Goal: Information Seeking & Learning: Learn about a topic

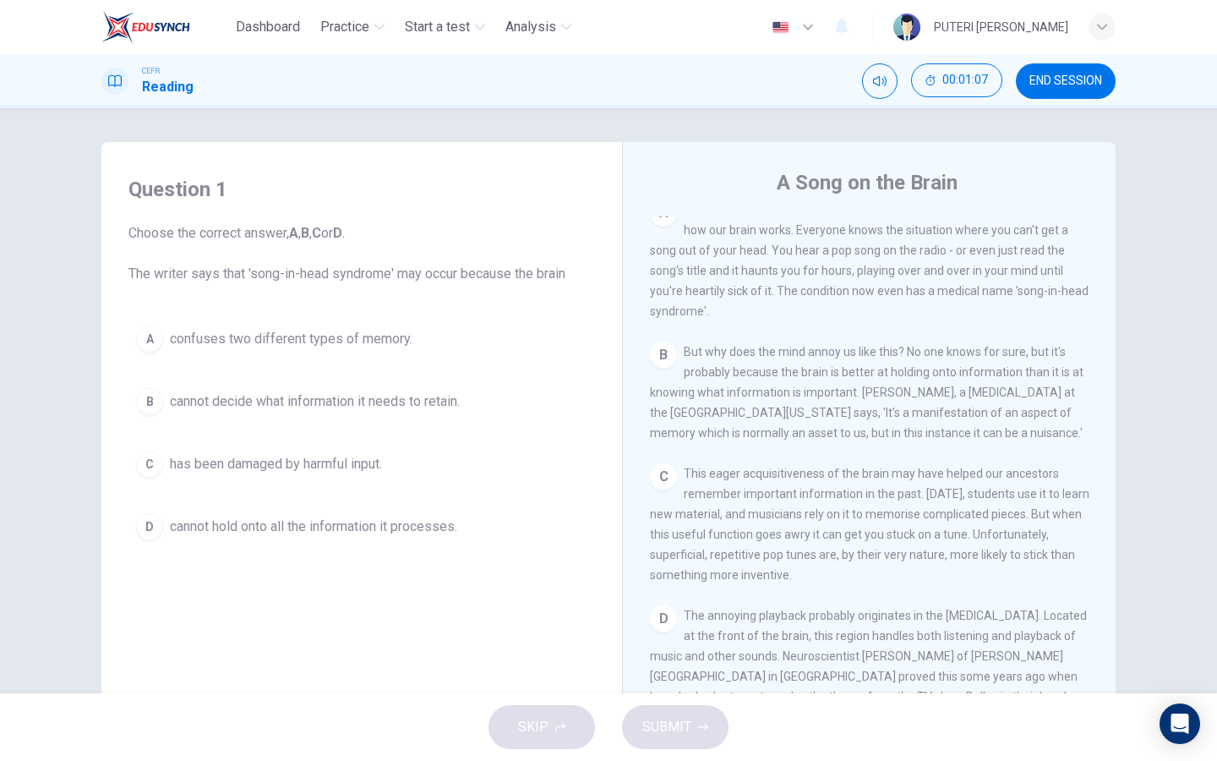
scroll to position [373, 0]
click at [371, 401] on span "cannot decide what information it needs to retain." at bounding box center [315, 401] width 290 height 20
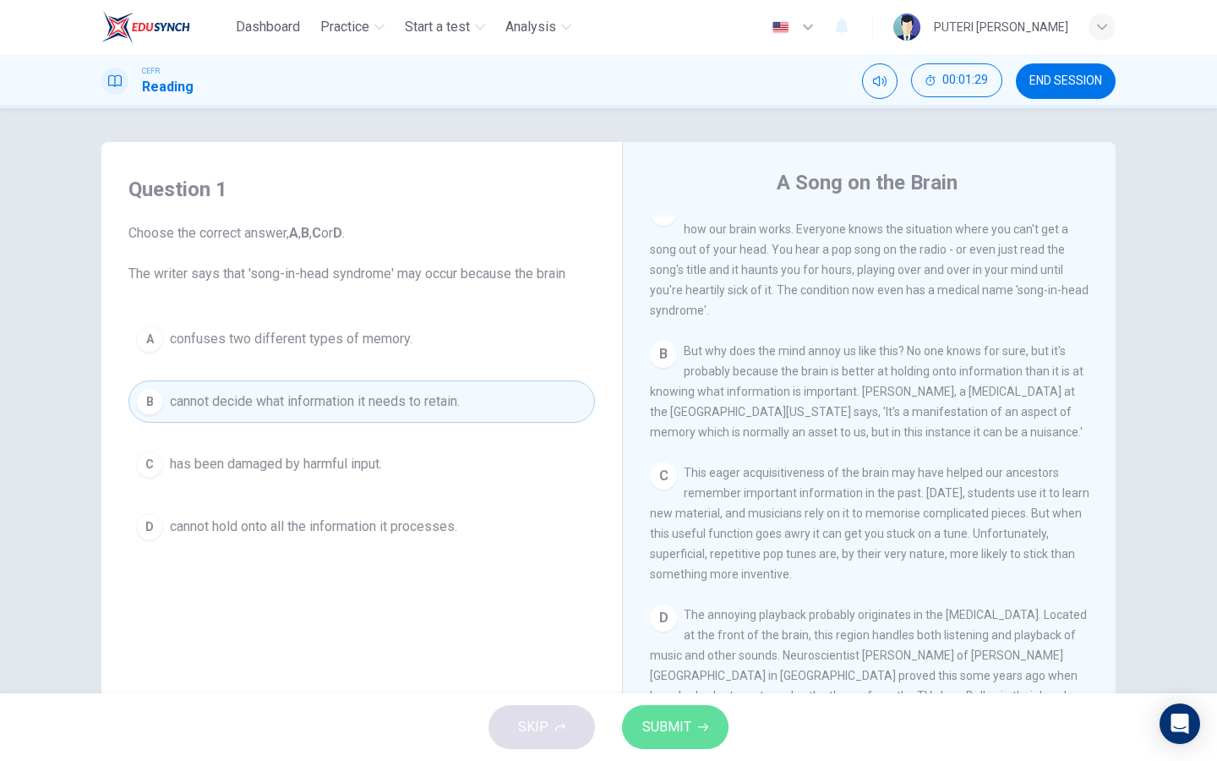
click at [695, 732] on button "SUBMIT" at bounding box center [675, 727] width 106 height 44
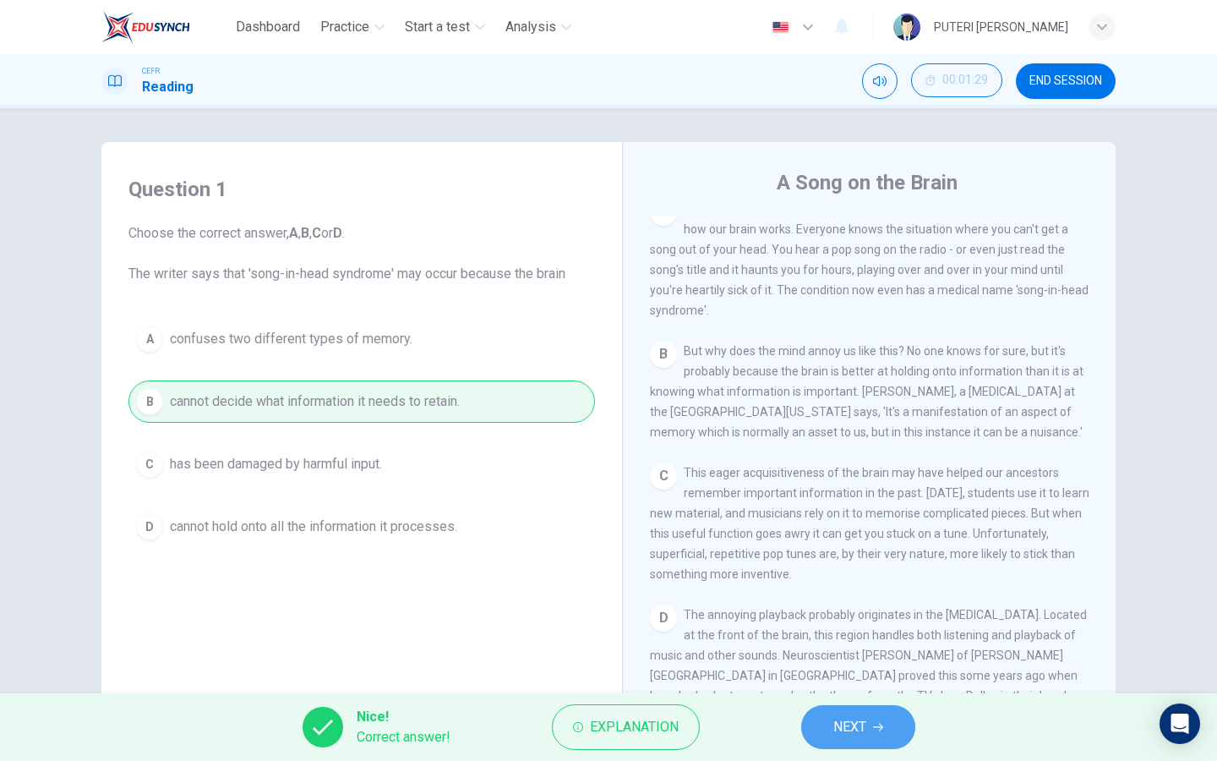
click at [881, 733] on button "NEXT" at bounding box center [858, 727] width 114 height 44
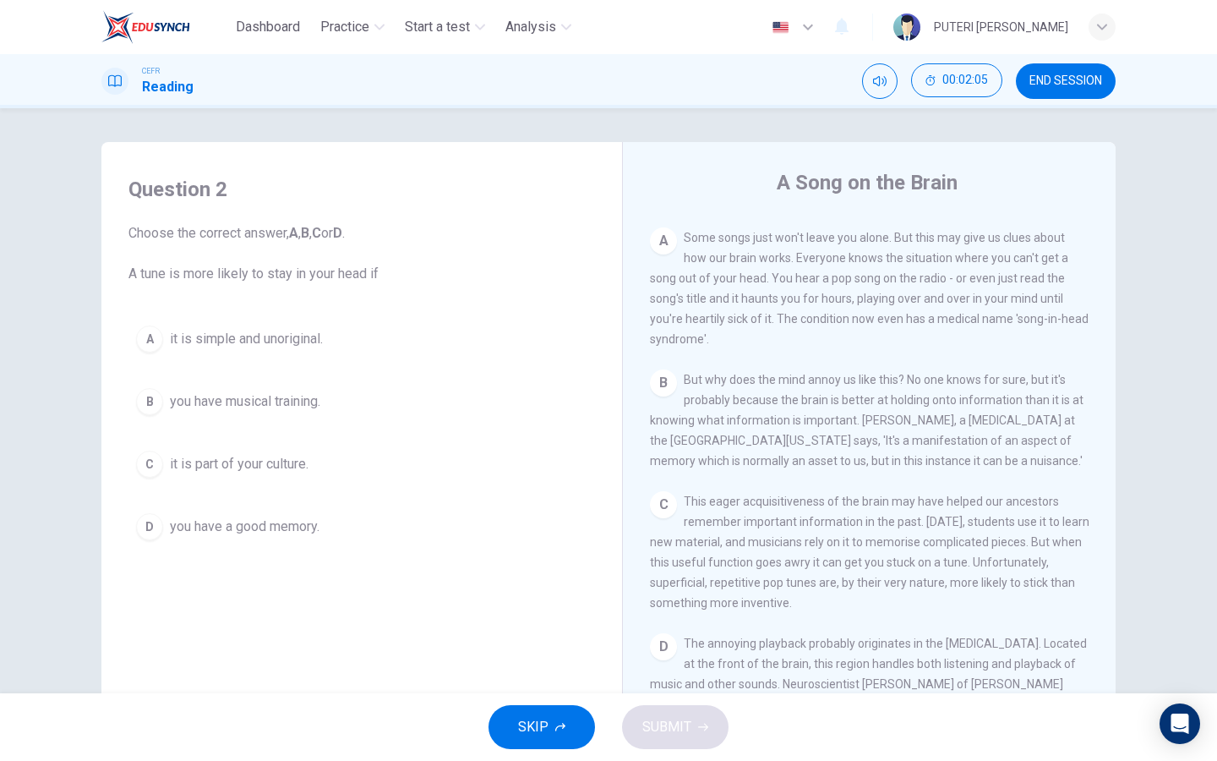
scroll to position [343, 0]
click at [252, 523] on span "you have a good memory." at bounding box center [245, 526] width 150 height 20
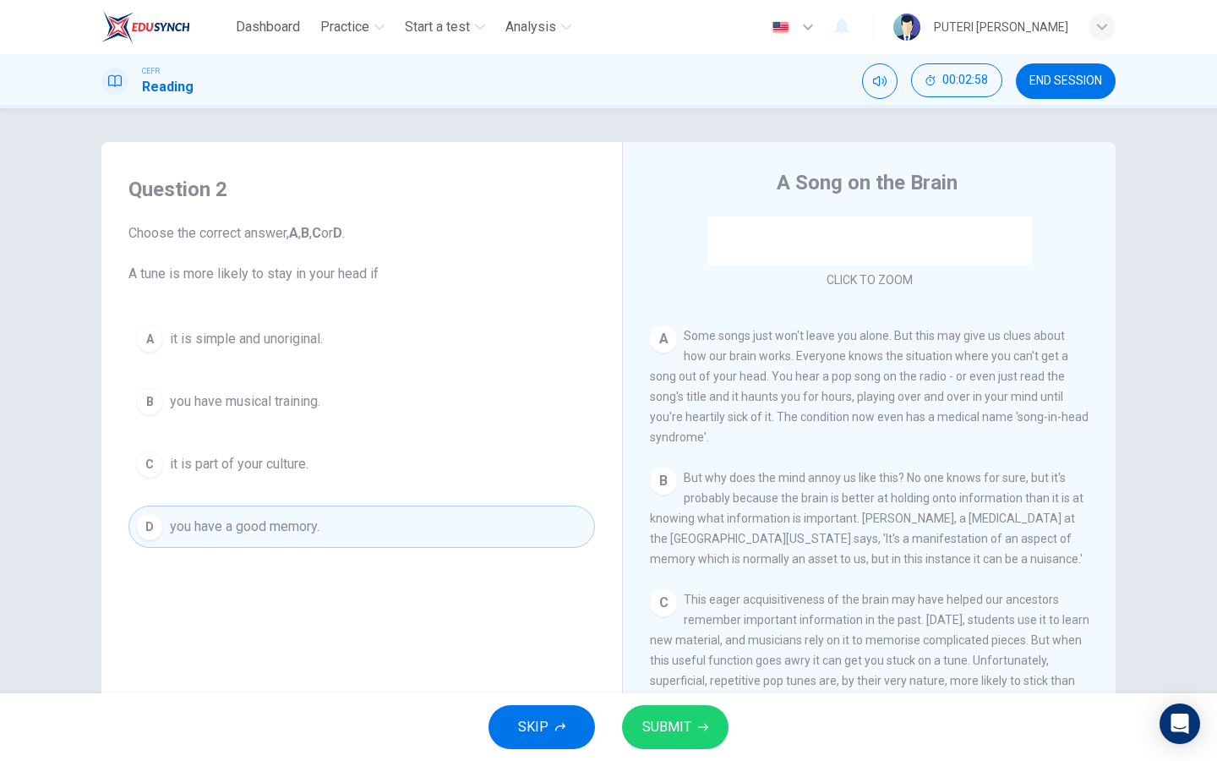
scroll to position [246, 0]
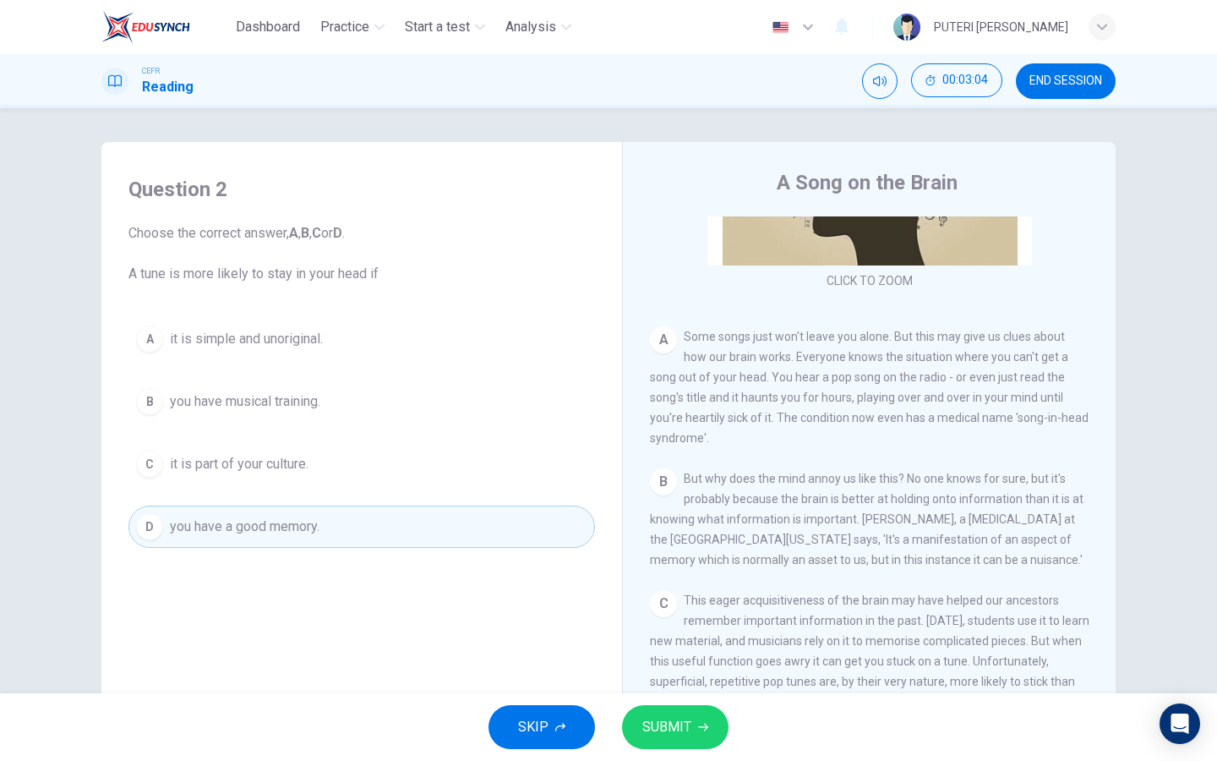
click at [483, 349] on button "A it is simple and unoriginal." at bounding box center [361, 339] width 466 height 42
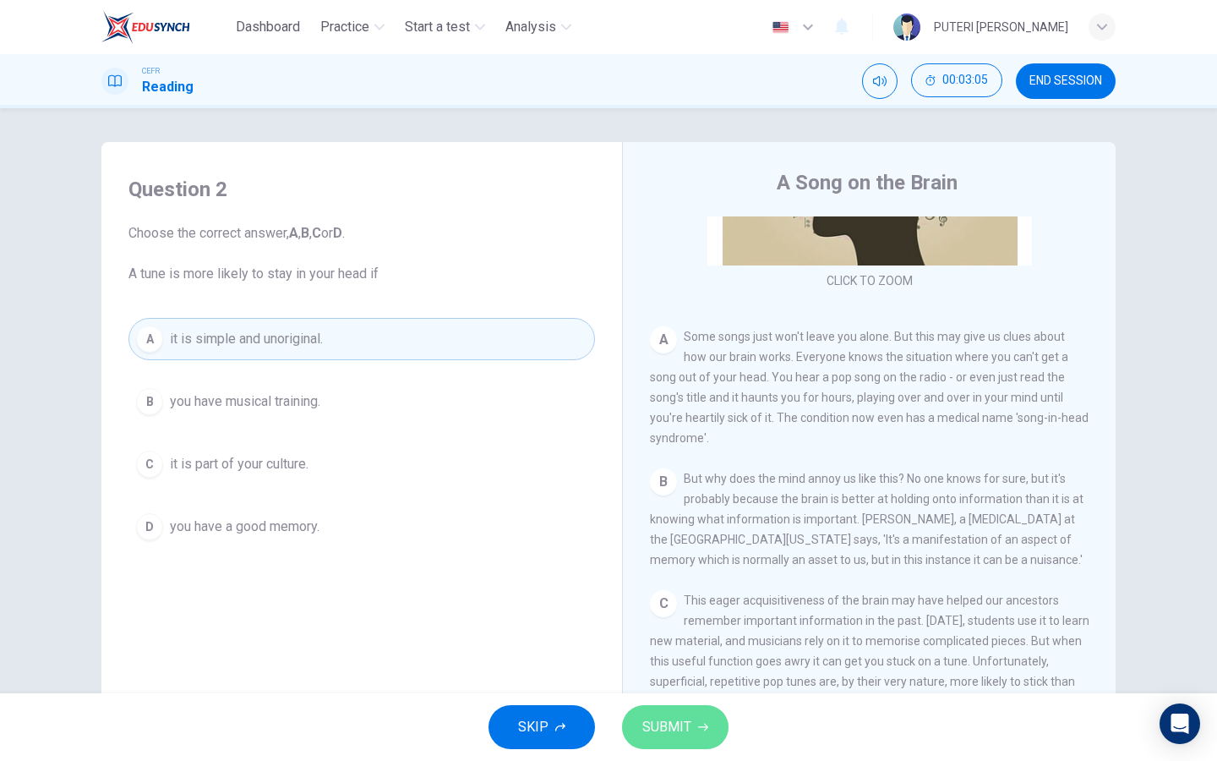
click at [657, 716] on span "SUBMIT" at bounding box center [666, 727] width 49 height 24
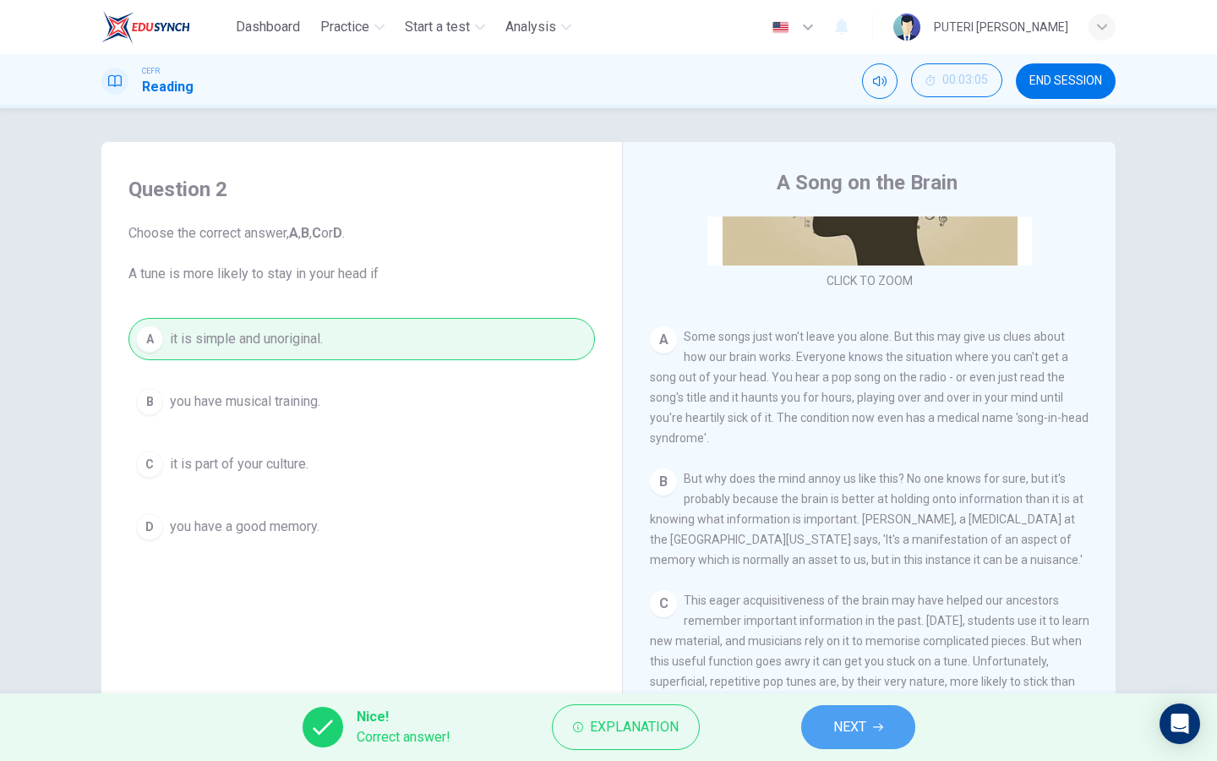
click at [871, 711] on button "NEXT" at bounding box center [858, 727] width 114 height 44
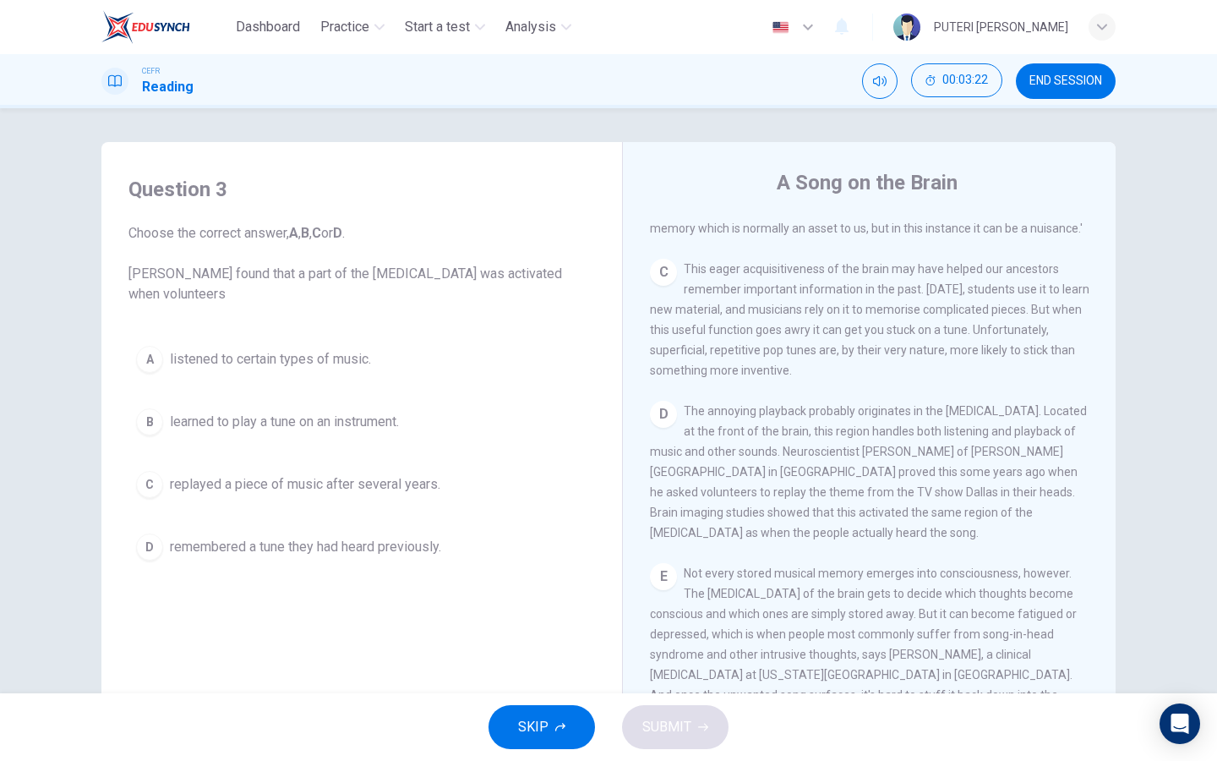
scroll to position [581, 0]
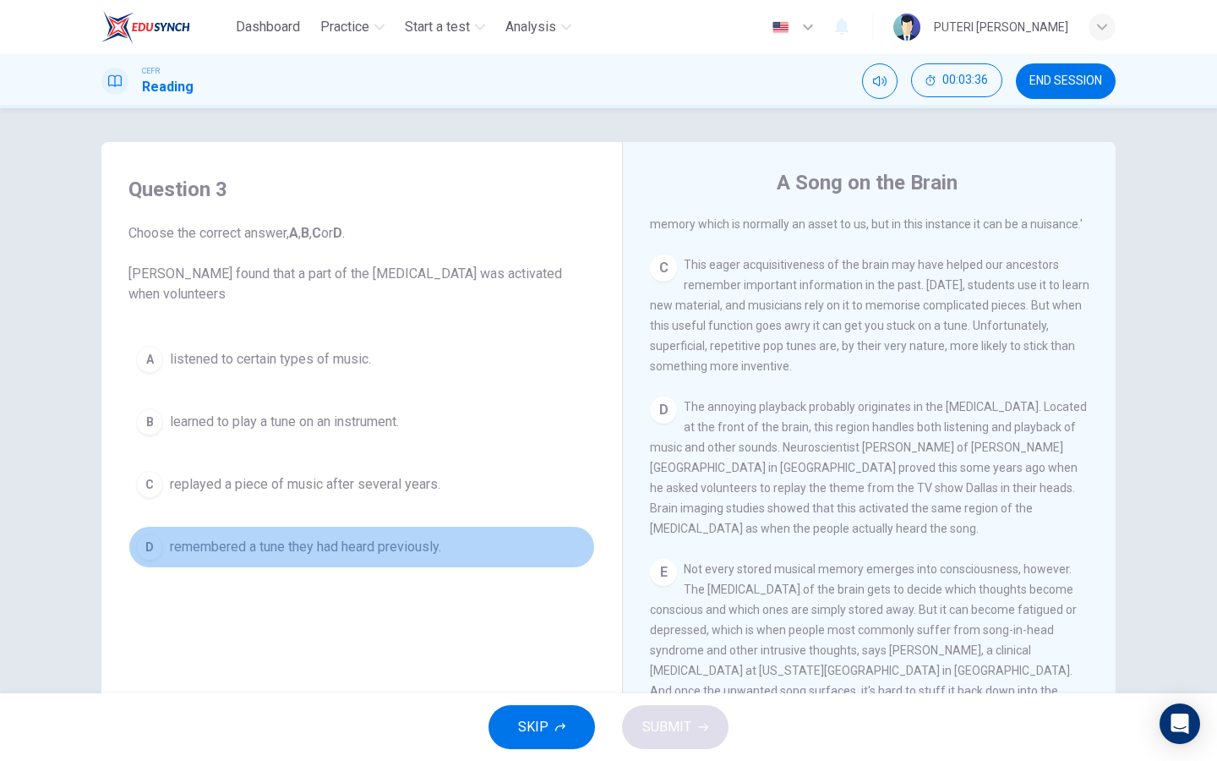
click at [437, 555] on span "remembered a tune they had heard previously." at bounding box center [305, 547] width 271 height 20
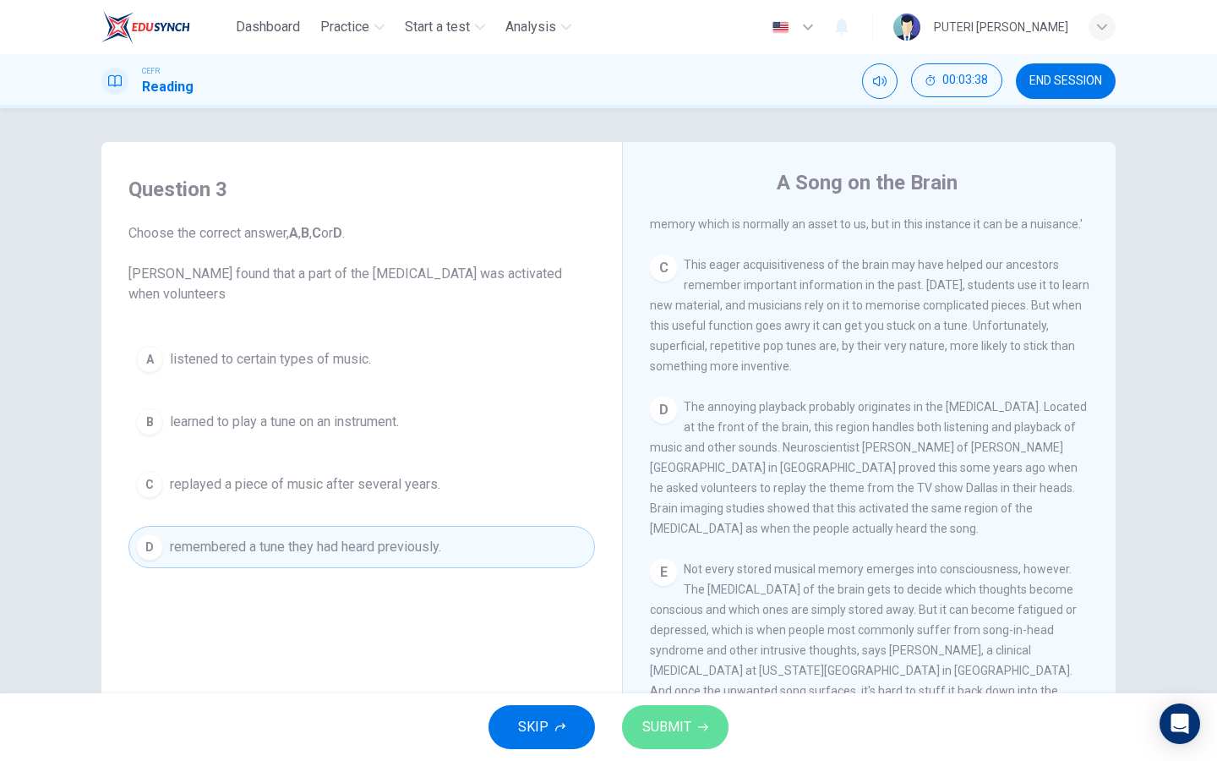
click at [694, 724] on button "SUBMIT" at bounding box center [675, 727] width 106 height 44
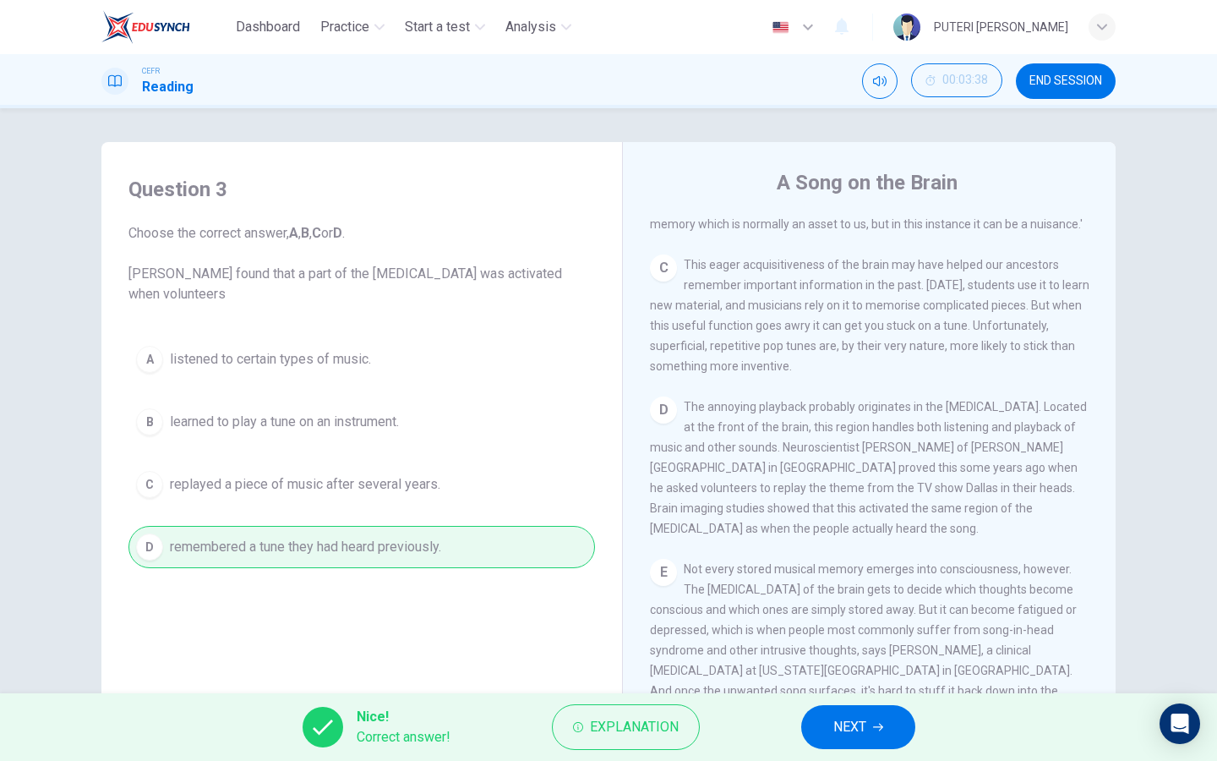
click at [867, 739] on button "NEXT" at bounding box center [858, 727] width 114 height 44
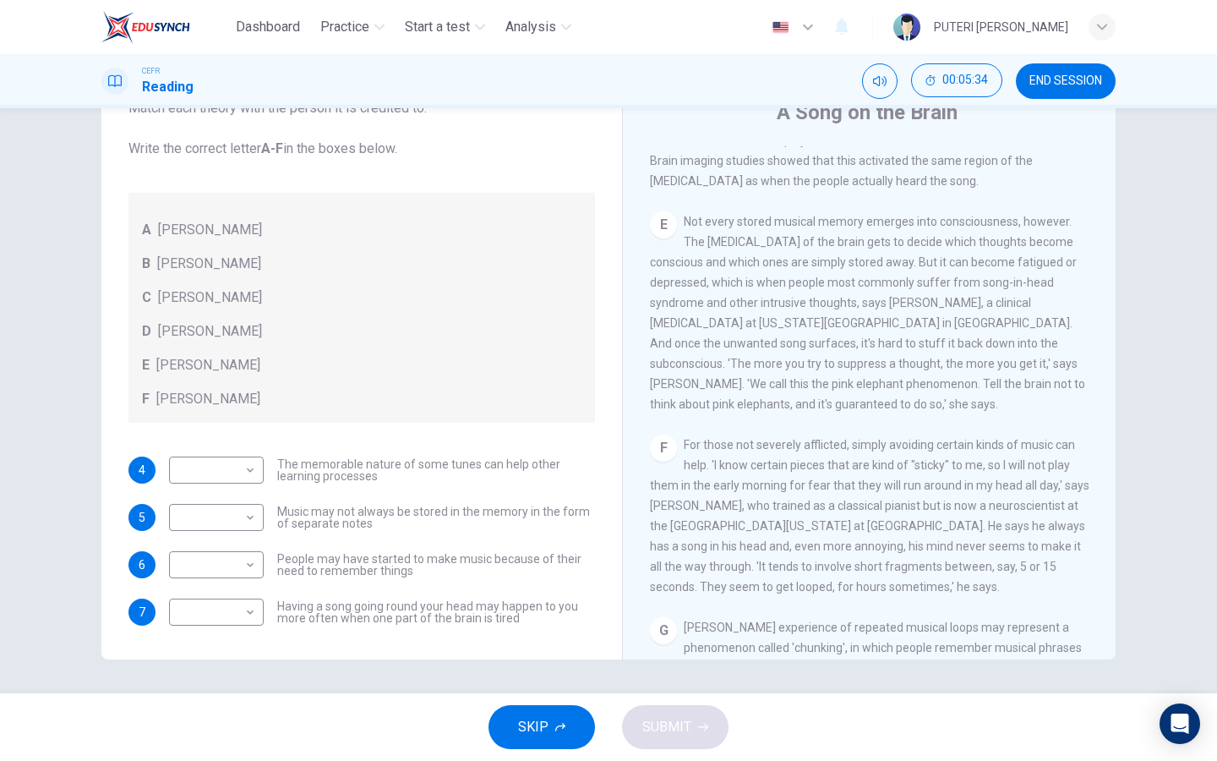
scroll to position [853, 0]
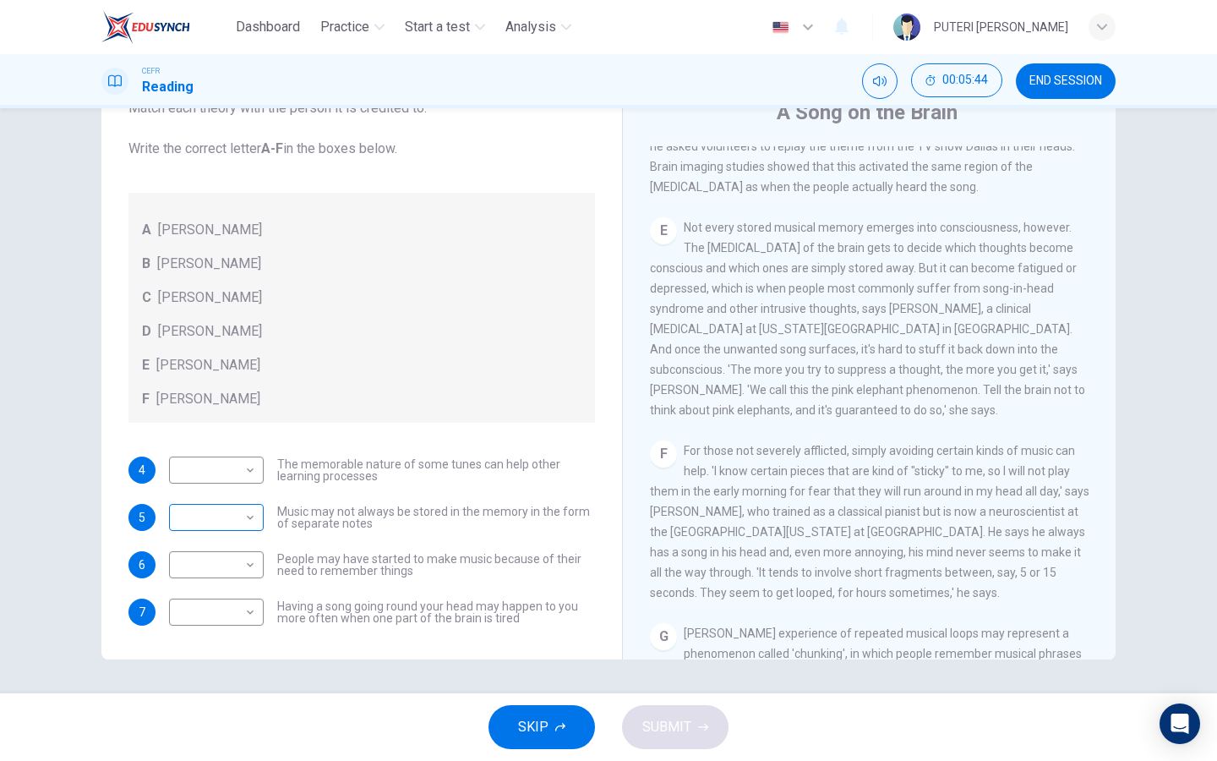
click at [232, 518] on body "Dashboard Practice Start a test Analysis English en ​ PUTERI [PERSON_NAME] Read…" at bounding box center [608, 380] width 1217 height 761
click at [231, 565] on li "B" at bounding box center [216, 571] width 95 height 27
type input "B"
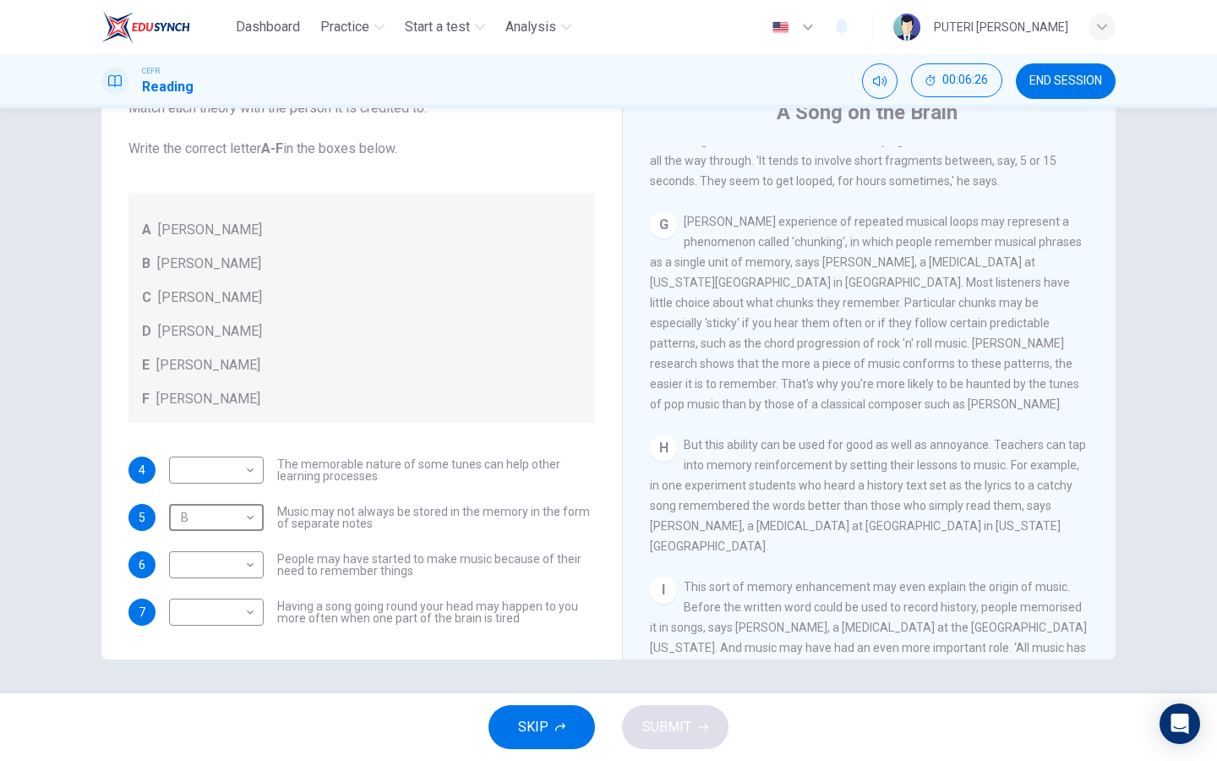
scroll to position [1268, 0]
click at [223, 480] on body "Dashboard Practice Start a test Analysis English en ​ PUTERI [PERSON_NAME] Read…" at bounding box center [608, 380] width 1217 height 761
click at [217, 606] on li "E" at bounding box center [216, 605] width 95 height 27
type input "E"
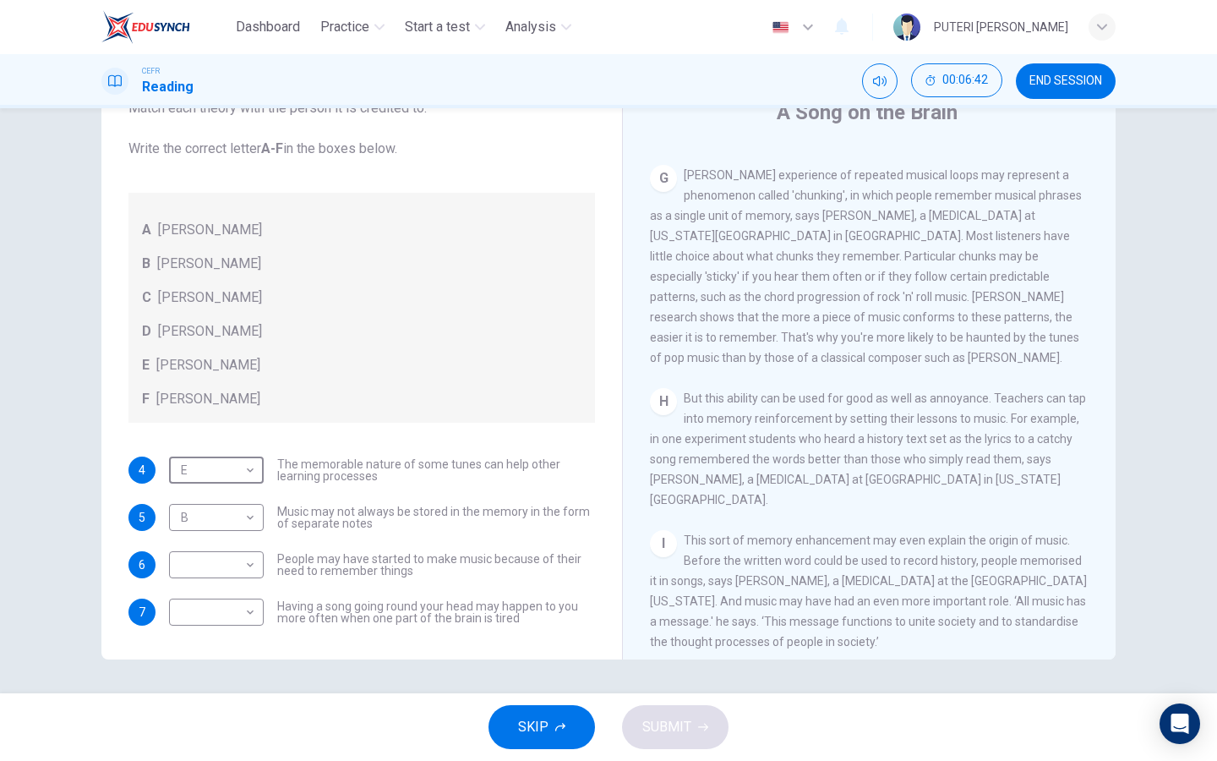
scroll to position [1314, 0]
click at [240, 573] on body "Dashboard Practice Start a test Analysis English en ​ PUTERI [PERSON_NAME] Read…" at bounding box center [608, 380] width 1217 height 761
click at [232, 719] on li "F" at bounding box center [216, 726] width 95 height 27
type input "F"
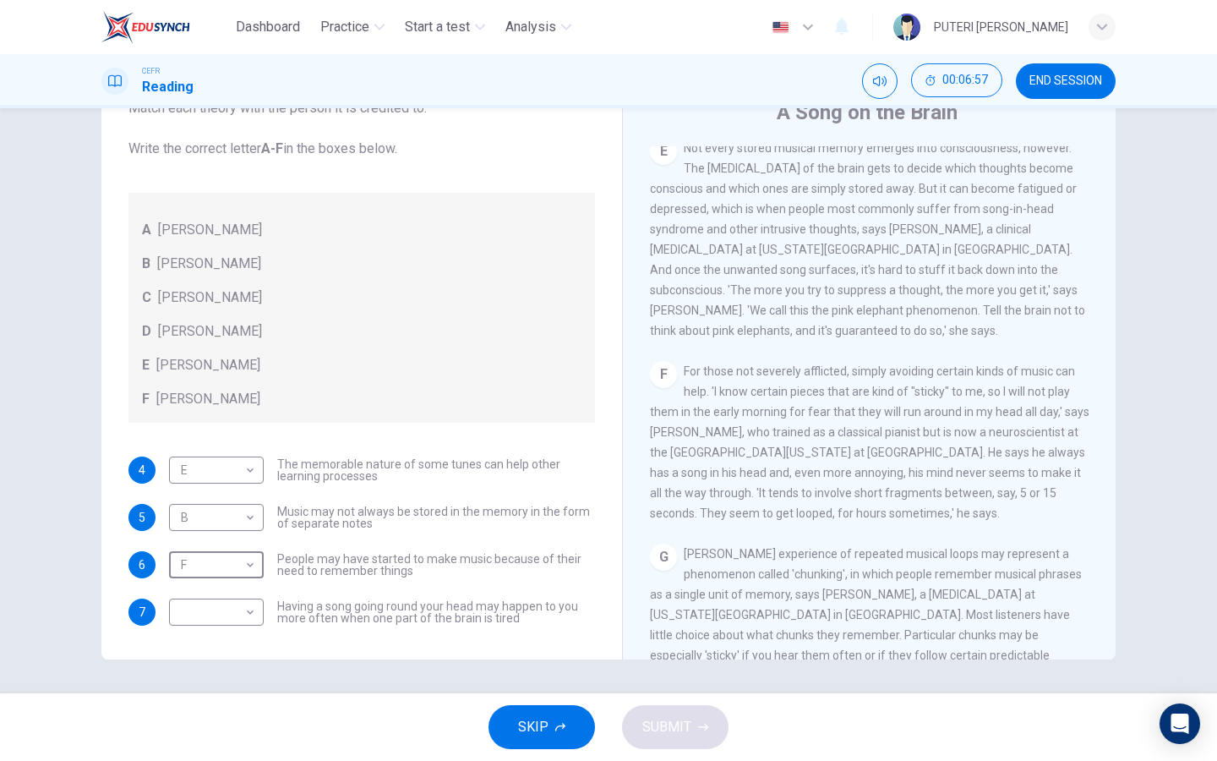
scroll to position [919, 0]
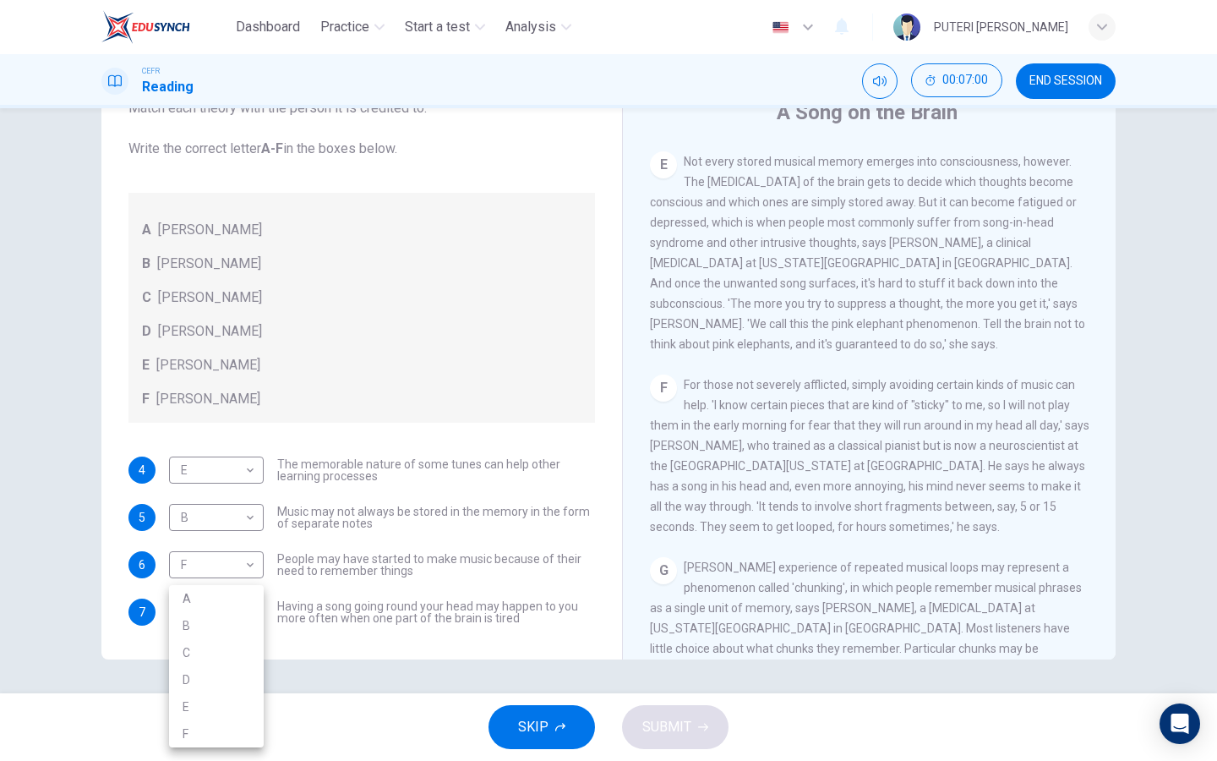
click at [229, 613] on body "Dashboard Practice Start a test Analysis English en ​ PUTERI [PERSON_NAME] Read…" at bounding box center [608, 380] width 1217 height 761
click at [226, 651] on li "C" at bounding box center [216, 652] width 95 height 27
type input "C"
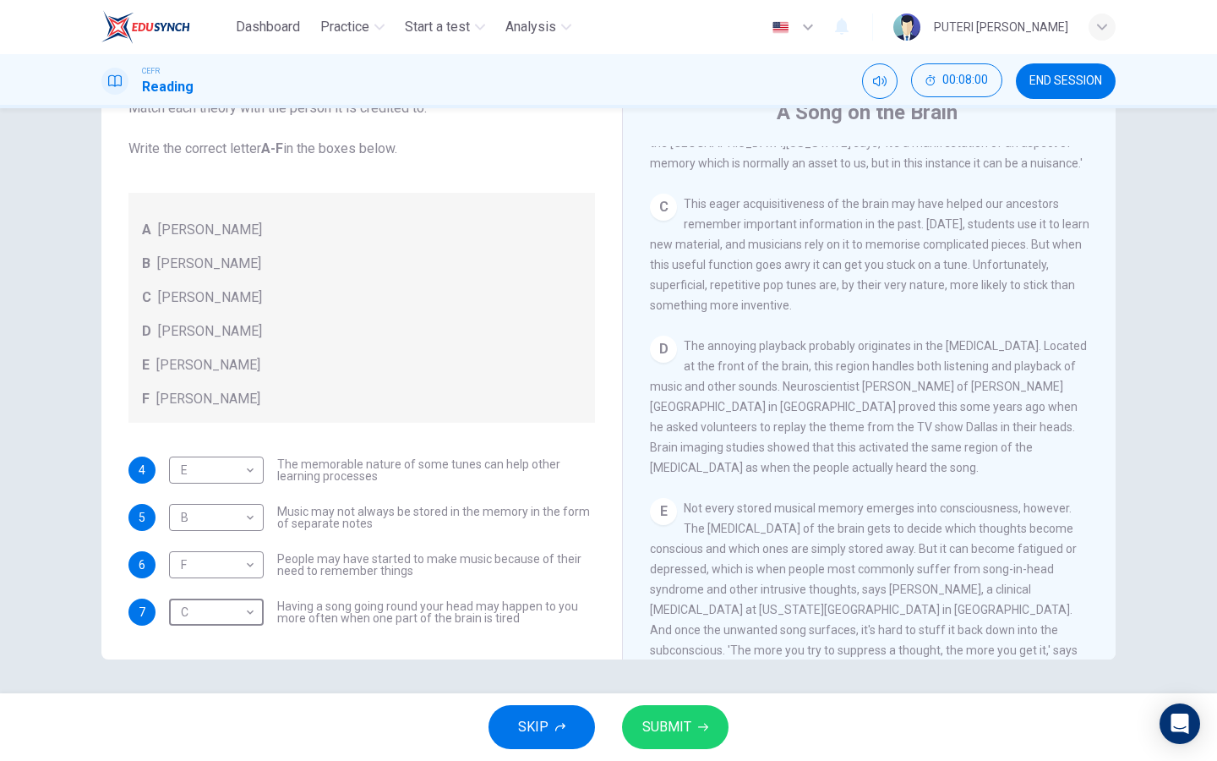
scroll to position [575, 0]
click at [671, 718] on span "SUBMIT" at bounding box center [666, 727] width 49 height 24
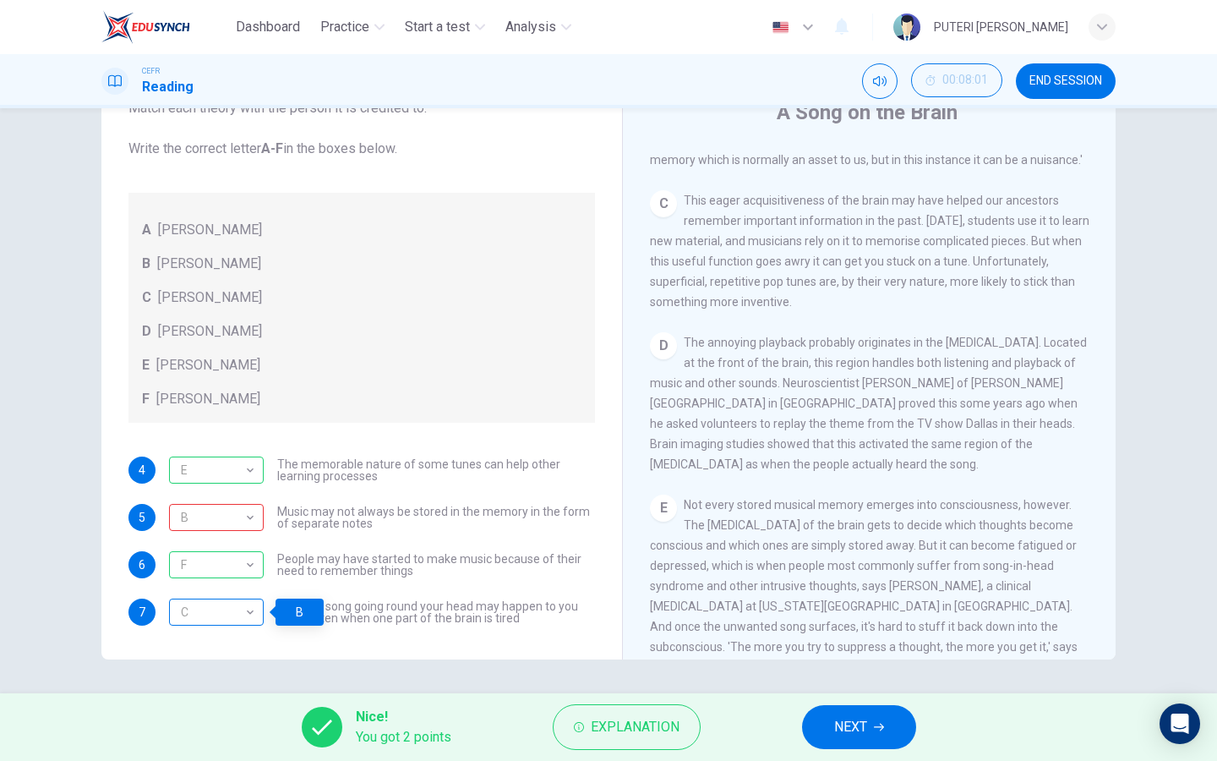
click at [192, 621] on div "C" at bounding box center [213, 612] width 89 height 48
click at [189, 619] on div "C" at bounding box center [213, 612] width 89 height 48
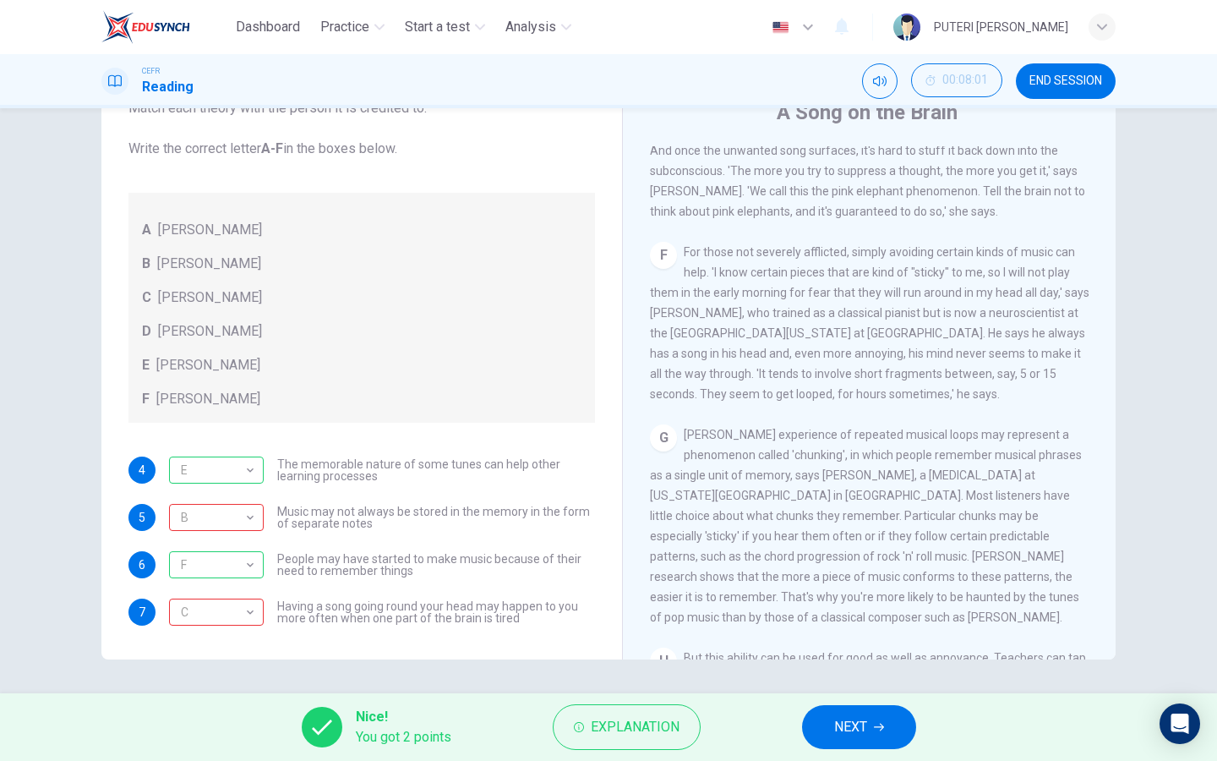
scroll to position [1056, 0]
click at [856, 728] on span "NEXT" at bounding box center [850, 727] width 33 height 24
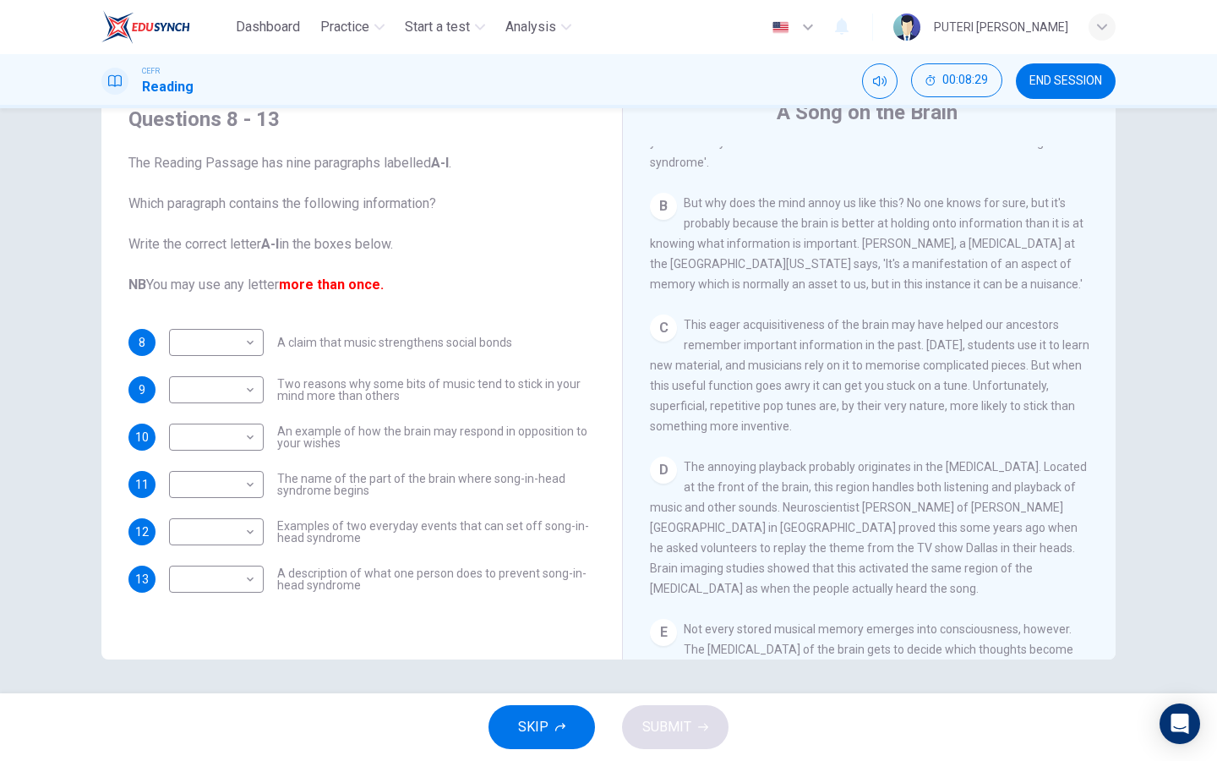
scroll to position [471, 0]
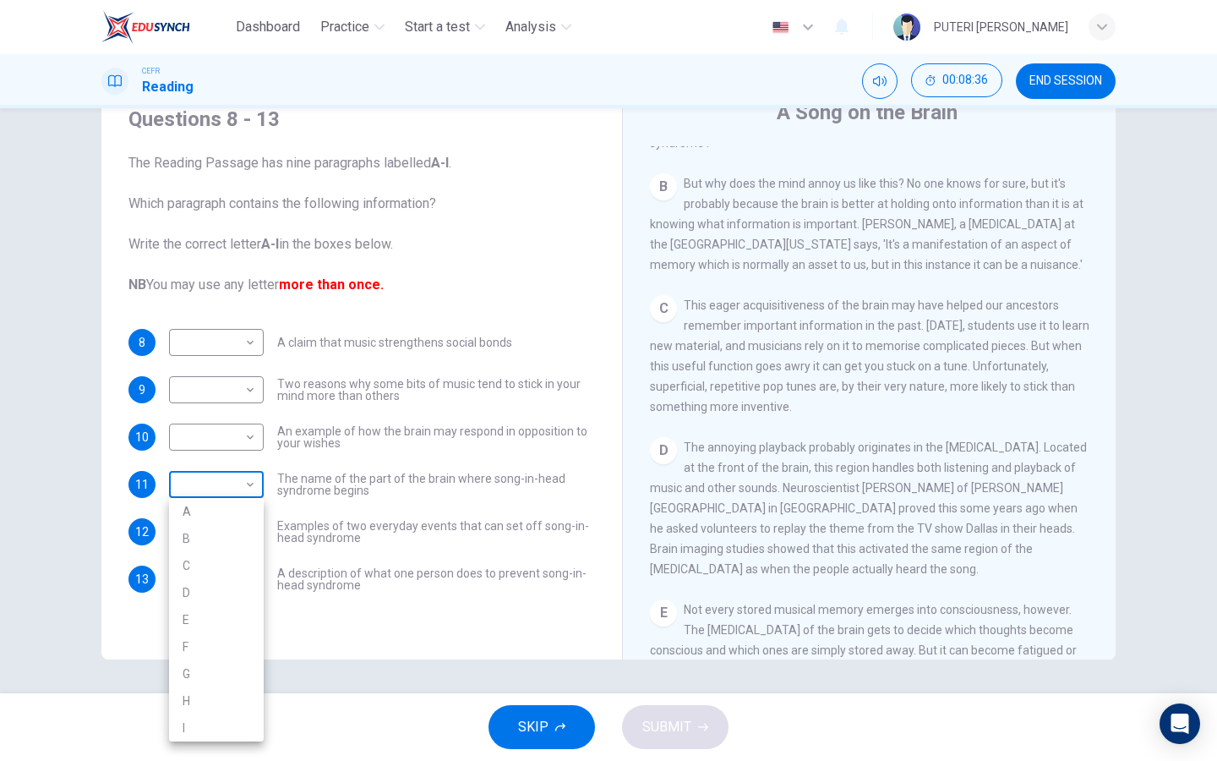
click at [240, 496] on body "Dashboard Practice Start a test Analysis English en ​ PUTERI [PERSON_NAME] Read…" at bounding box center [608, 380] width 1217 height 761
click at [240, 493] on div at bounding box center [608, 380] width 1217 height 761
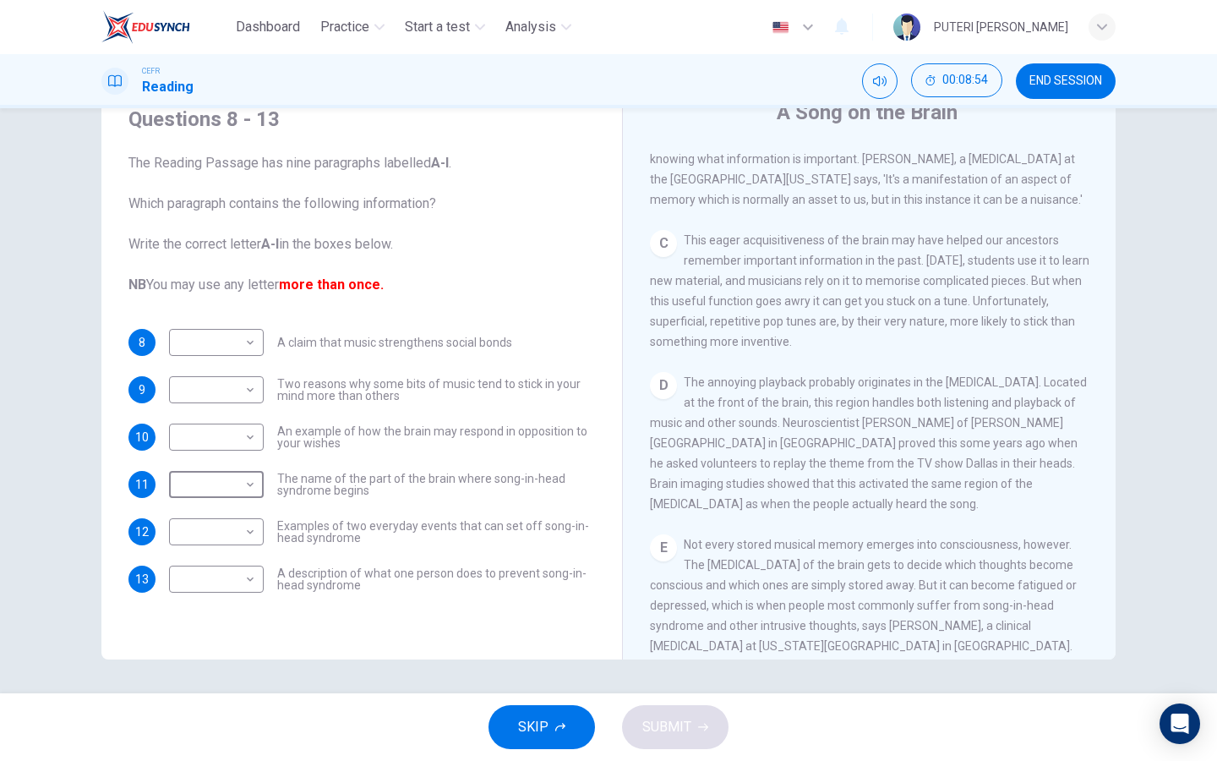
scroll to position [539, 0]
click at [235, 481] on body "Dashboard Practice Start a test Analysis English en ​ PUTERI [PERSON_NAME] Read…" at bounding box center [608, 380] width 1217 height 761
click at [245, 590] on li "D" at bounding box center [216, 592] width 95 height 27
type input "D"
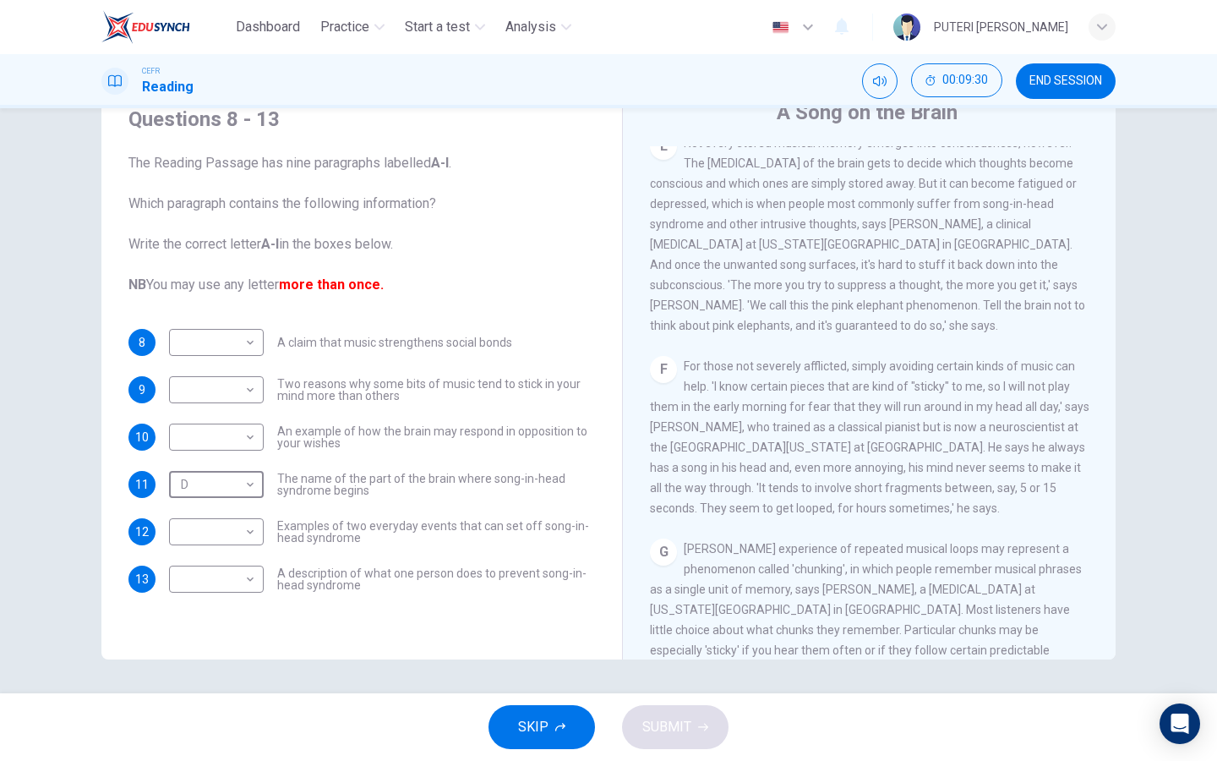
scroll to position [938, 0]
click at [254, 572] on body "Dashboard Practice Start a test Analysis English en ​ PUTERI [PERSON_NAME] Read…" at bounding box center [608, 380] width 1217 height 761
click at [247, 651] on li "F" at bounding box center [216, 652] width 95 height 27
type input "F"
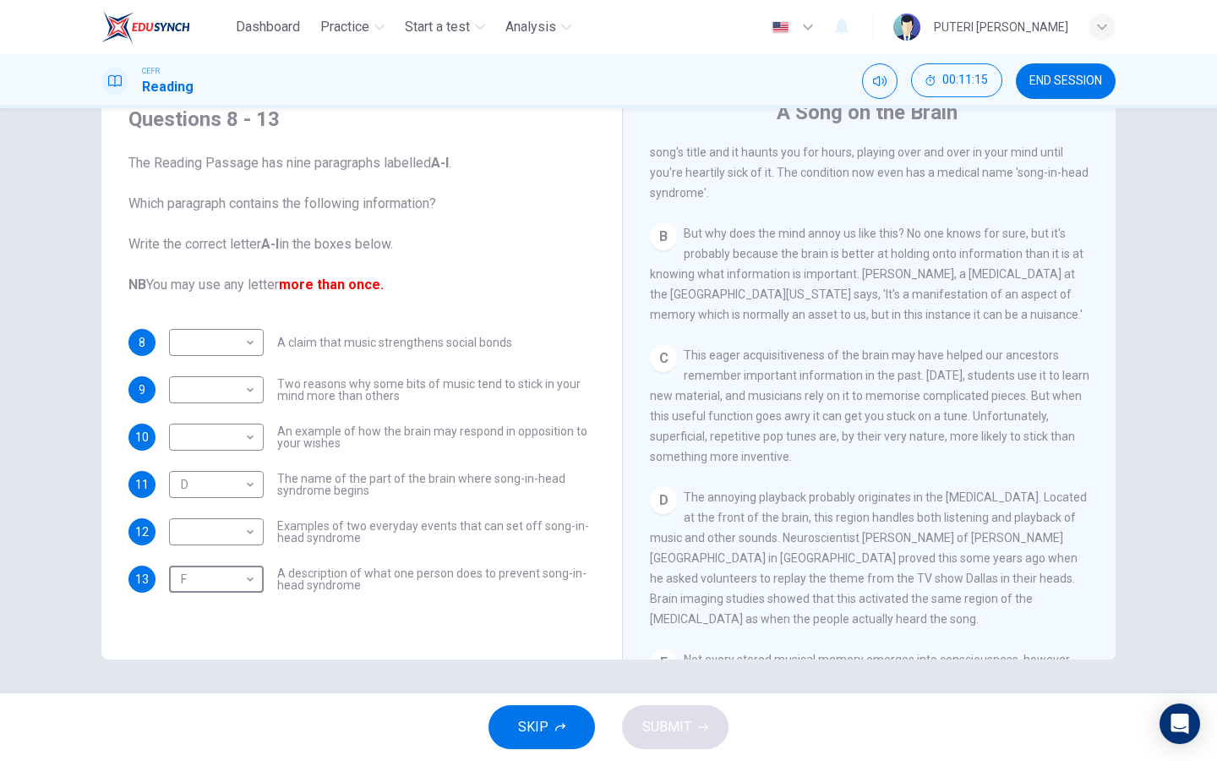
scroll to position [429, 0]
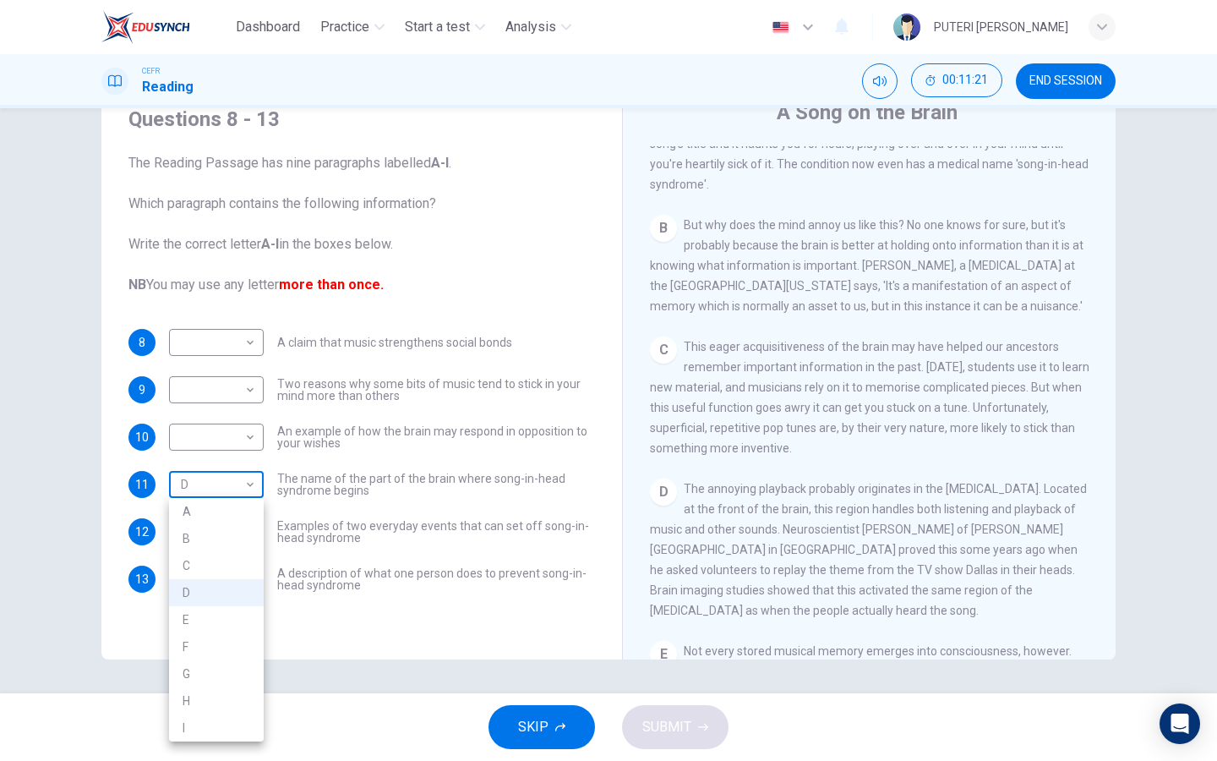
click at [228, 486] on body "Dashboard Practice Start a test Analysis English en ​ PUTERI [PERSON_NAME] Read…" at bounding box center [608, 380] width 1217 height 761
click at [236, 590] on li "D" at bounding box center [216, 592] width 95 height 27
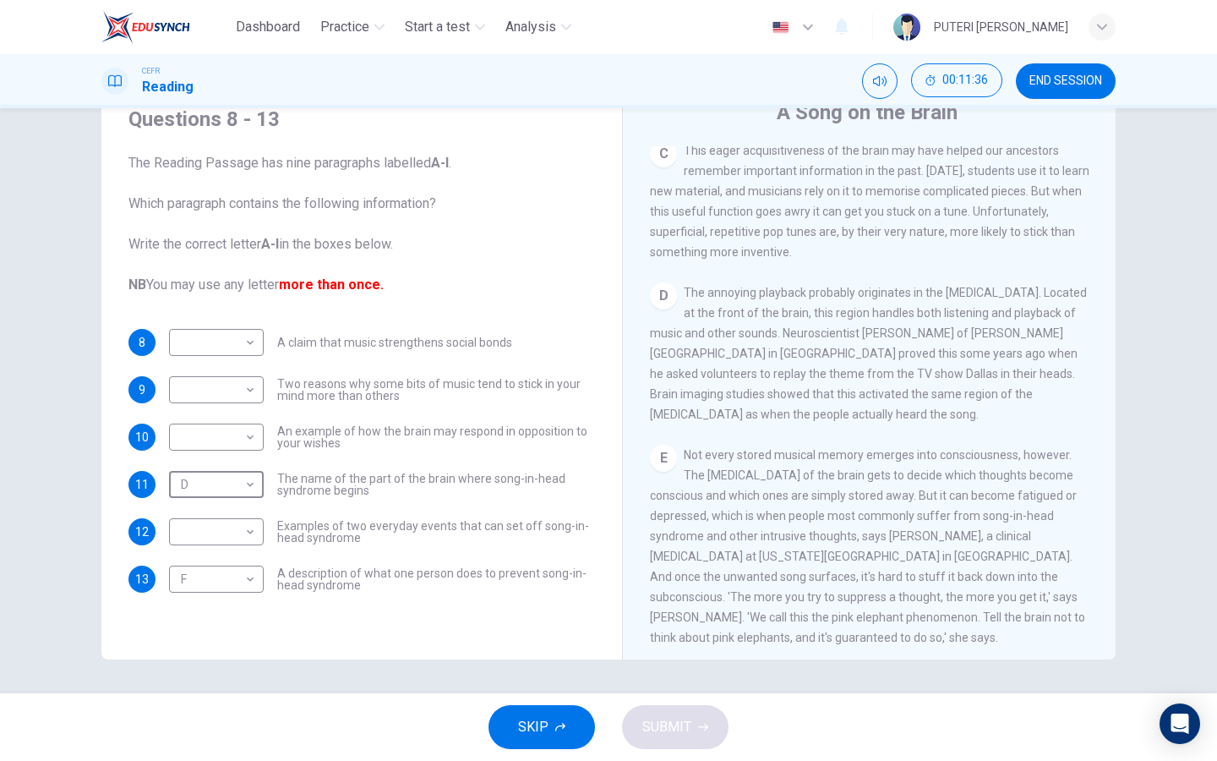
scroll to position [621, 0]
click at [207, 439] on body "Dashboard Practice Start a test Analysis English en ​ PUTERI [PERSON_NAME] Read…" at bounding box center [608, 380] width 1217 height 761
click at [209, 575] on li "E" at bounding box center [216, 572] width 95 height 27
type input "E"
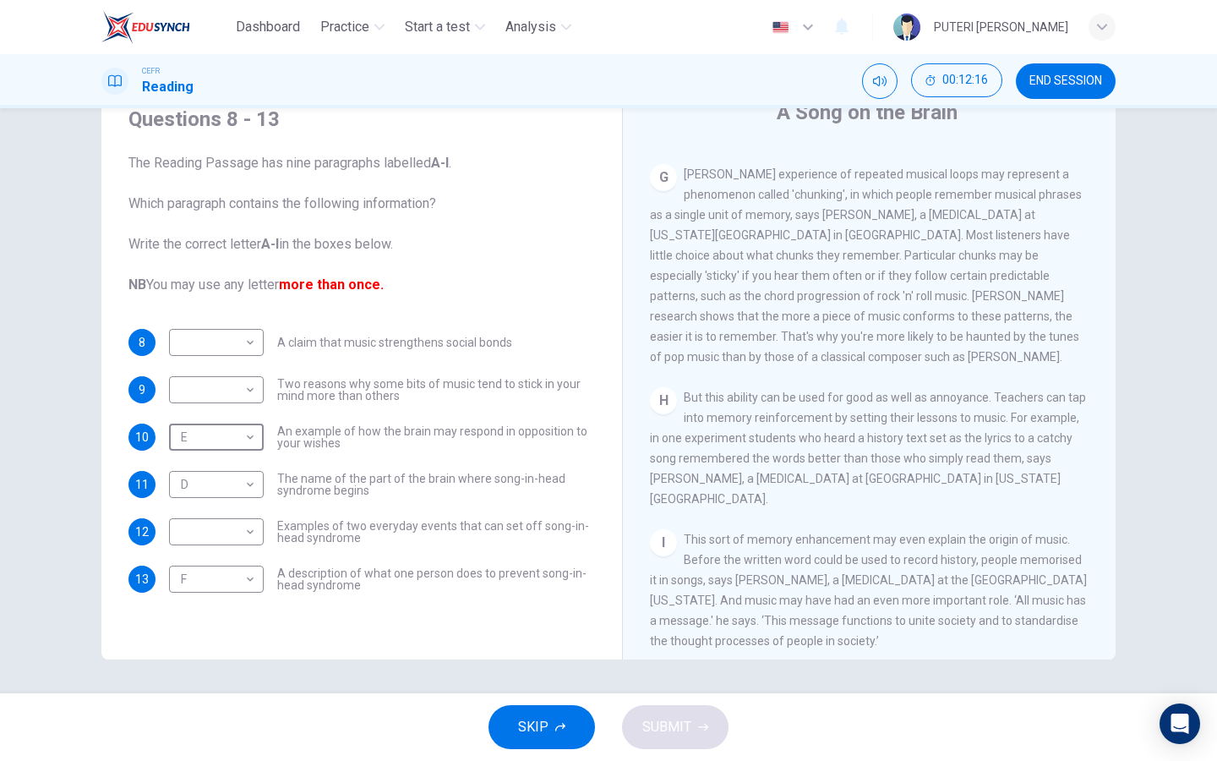
scroll to position [1314, 0]
click at [206, 344] on body "Dashboard Practice Start a test Analysis English en ​ PUTERI [PERSON_NAME] Read…" at bounding box center [608, 380] width 1217 height 761
click at [228, 579] on li "I" at bounding box center [216, 585] width 95 height 27
type input "I"
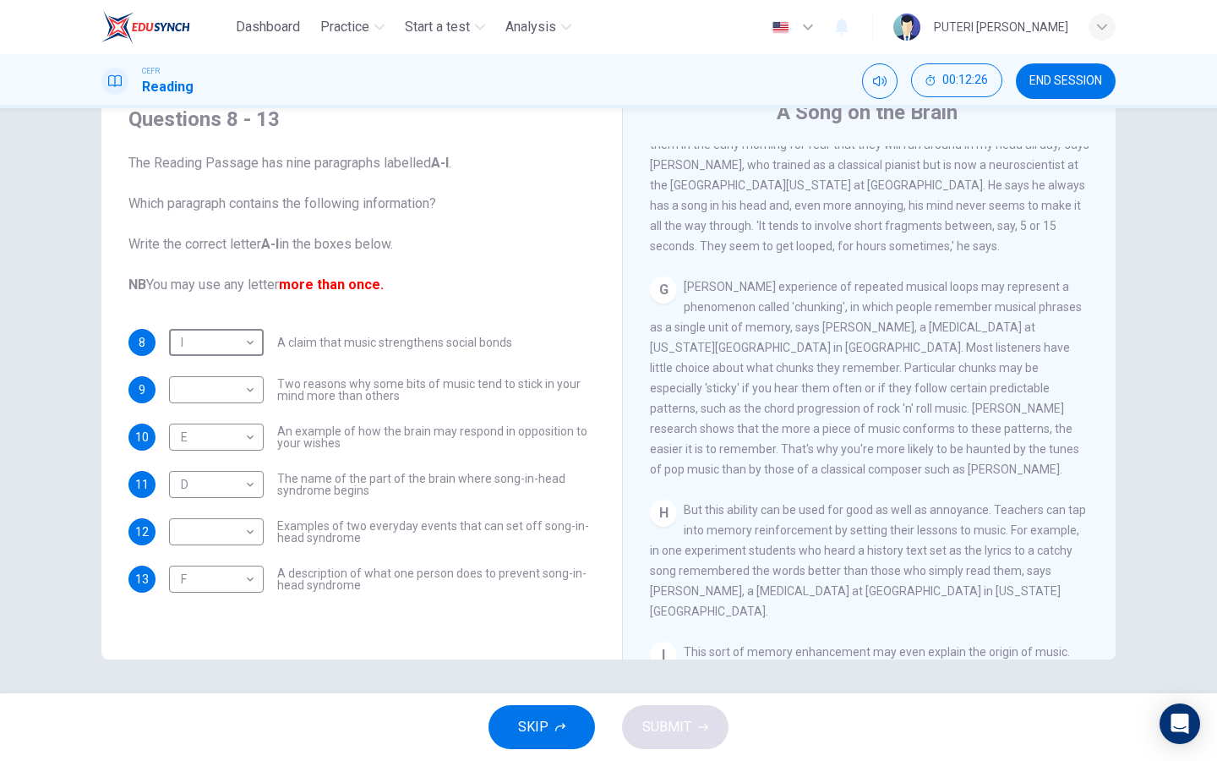
scroll to position [1191, 0]
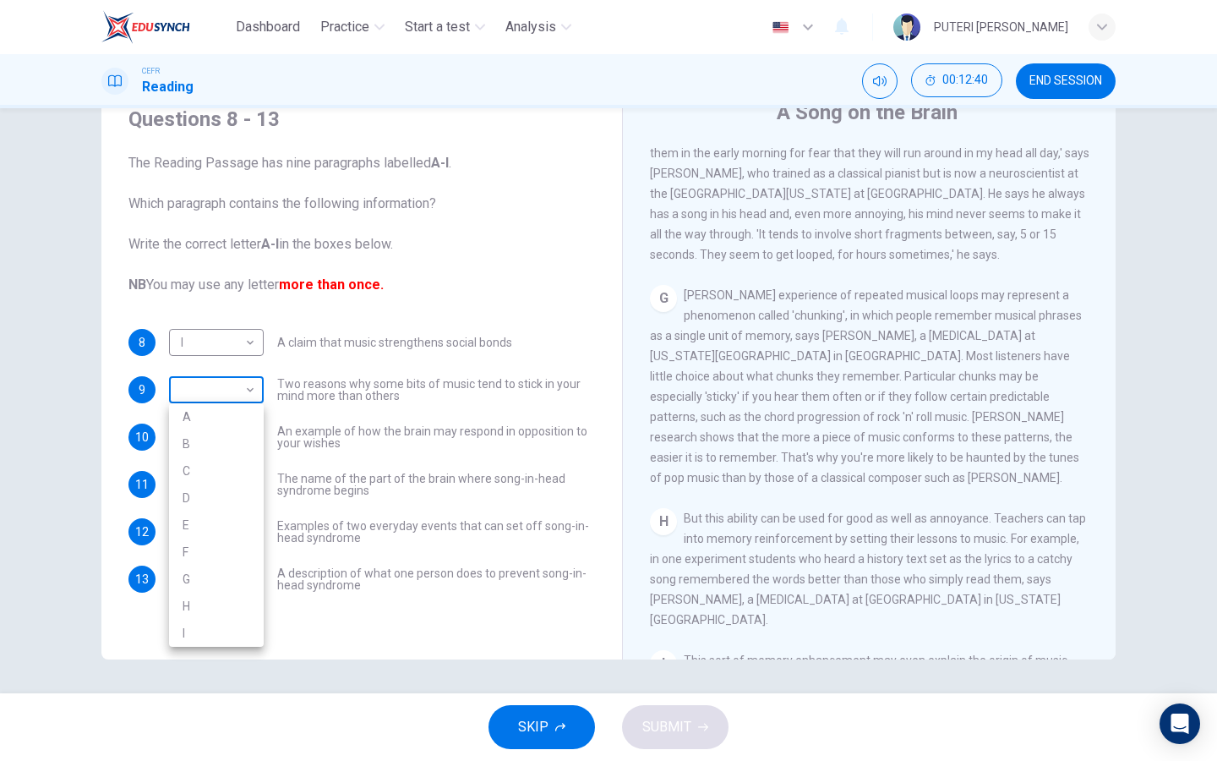
click at [232, 384] on body "Dashboard Practice Start a test Analysis English en ​ PUTERI [PERSON_NAME] Read…" at bounding box center [608, 380] width 1217 height 761
click at [243, 589] on li "G" at bounding box center [216, 578] width 95 height 27
type input "G"
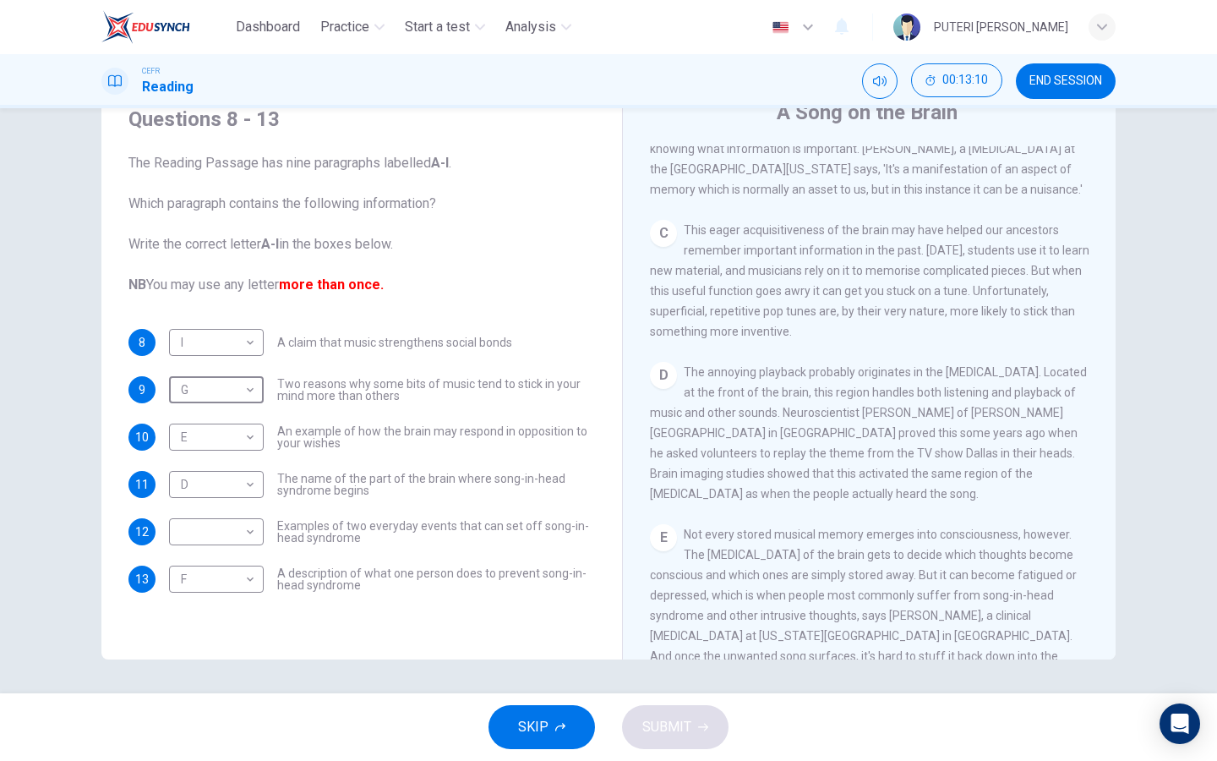
scroll to position [542, 0]
click at [200, 535] on body "Dashboard Practice Start a test Analysis English en ​ PUTERI [PERSON_NAME] Read…" at bounding box center [608, 380] width 1217 height 761
click at [210, 567] on li "C" at bounding box center [216, 571] width 95 height 27
type input "C"
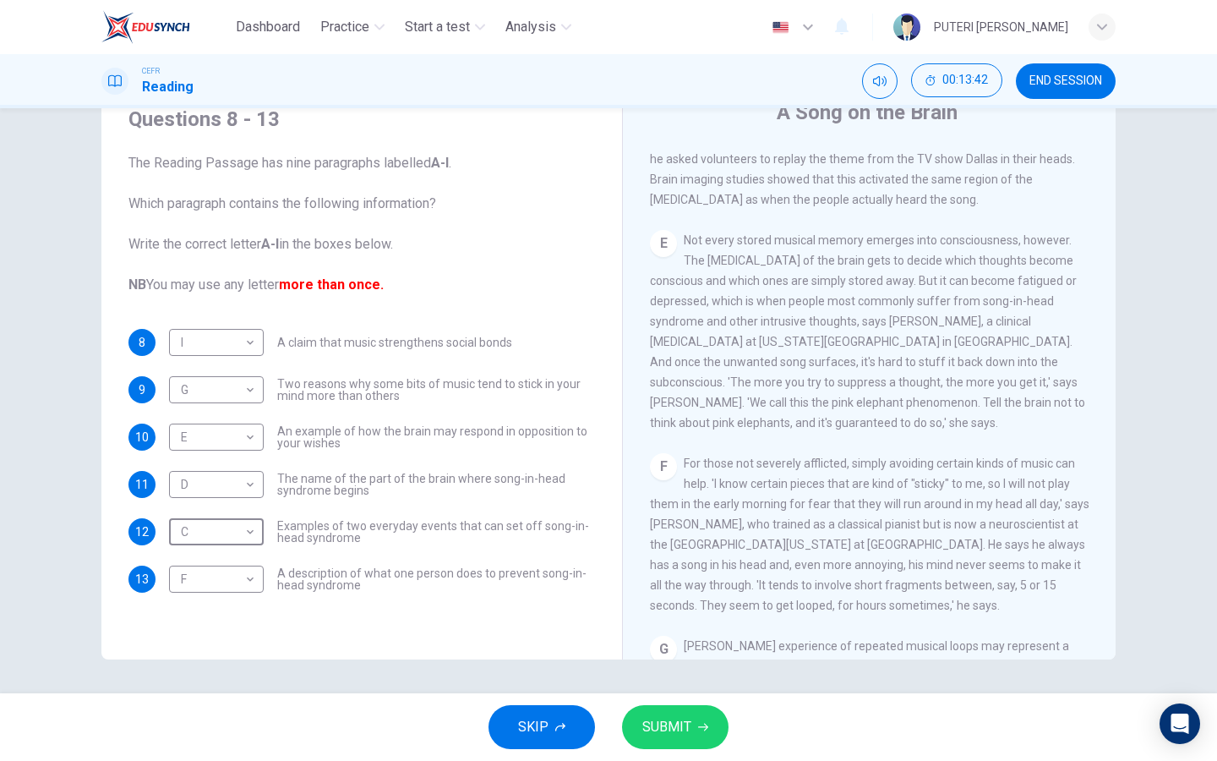
scroll to position [842, 0]
click at [702, 736] on button "SUBMIT" at bounding box center [675, 727] width 106 height 44
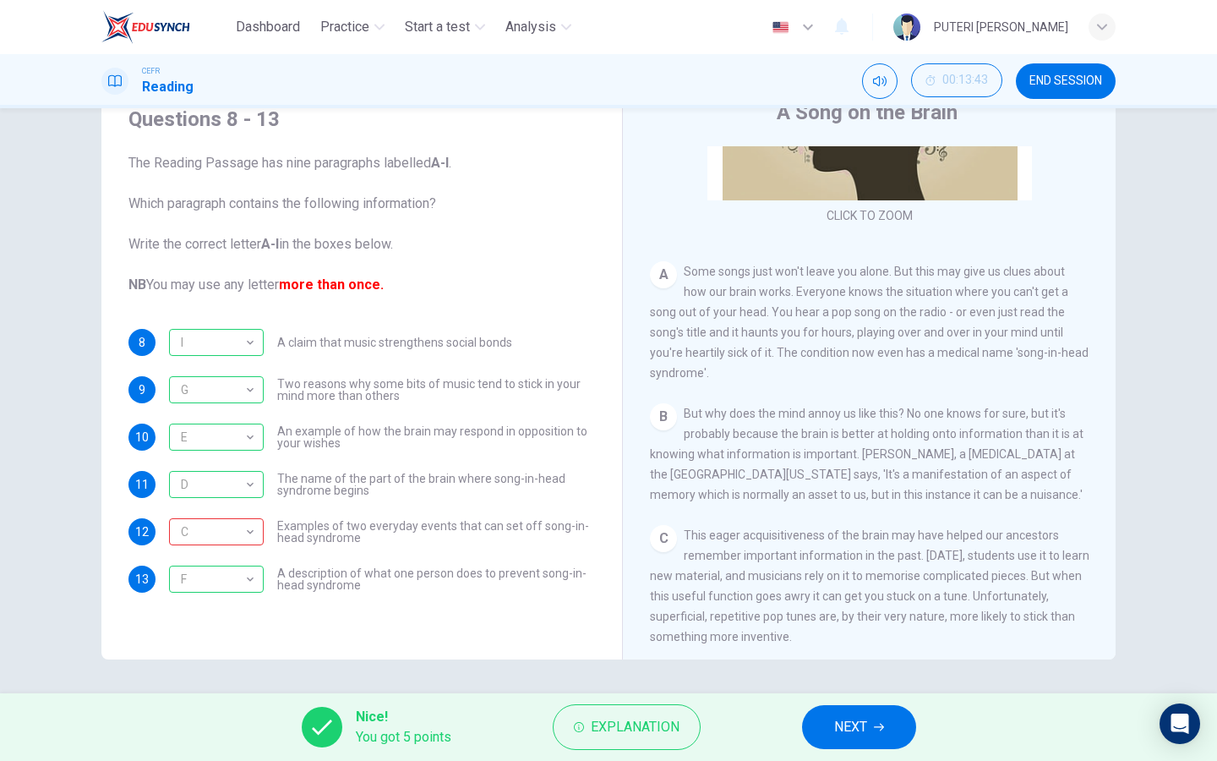
scroll to position [0, 0]
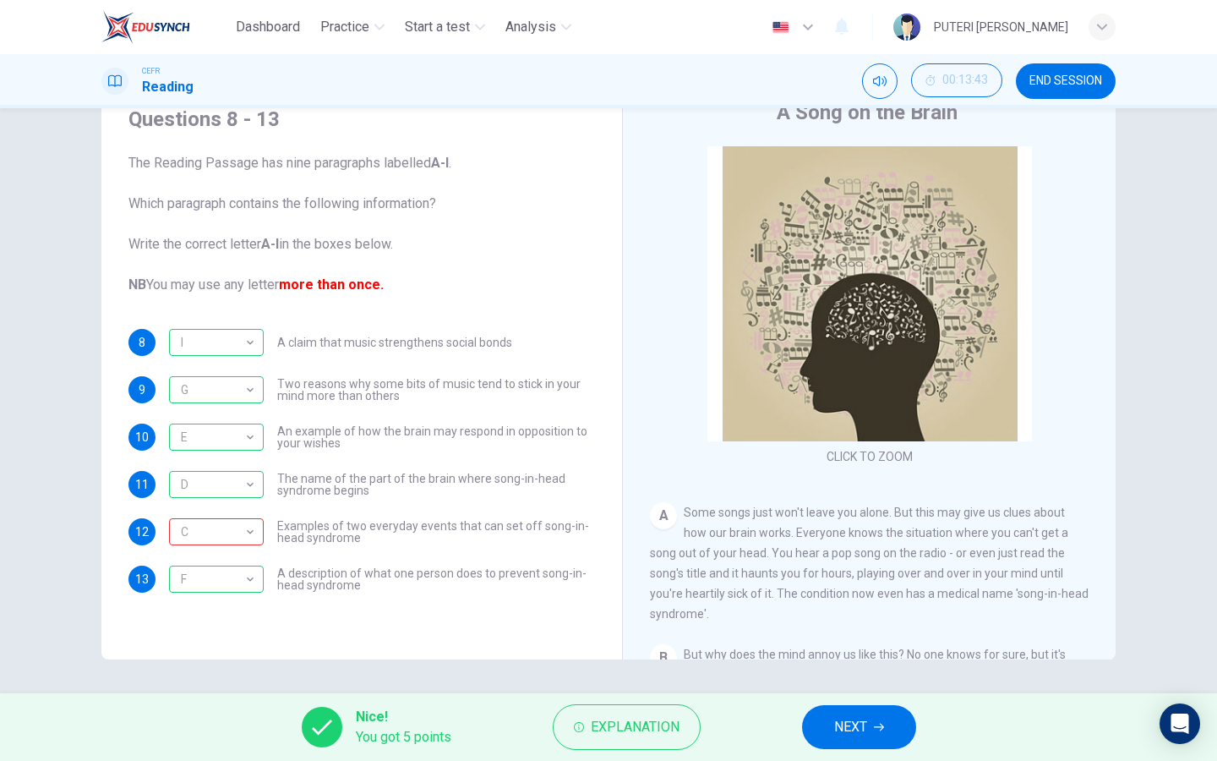
click at [842, 735] on span "NEXT" at bounding box center [850, 727] width 33 height 24
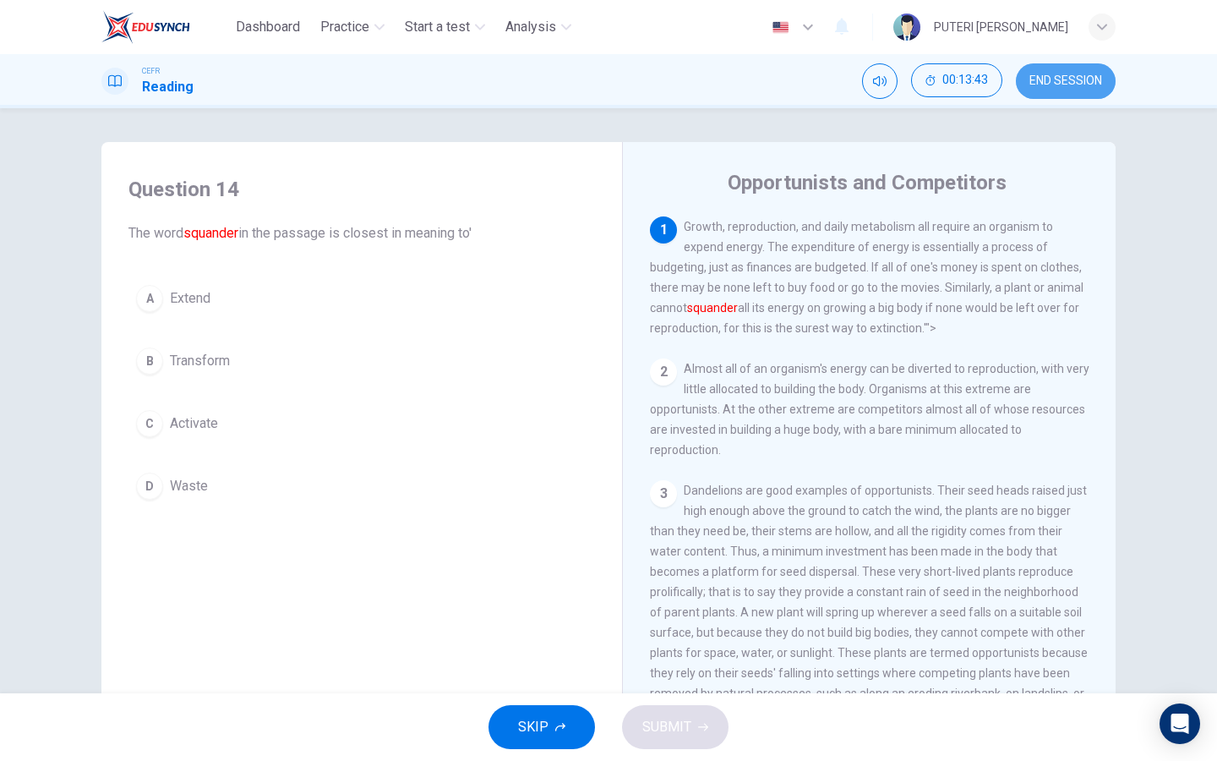
click at [1049, 84] on span "END SESSION" at bounding box center [1065, 81] width 73 height 14
